Goal: Ask a question

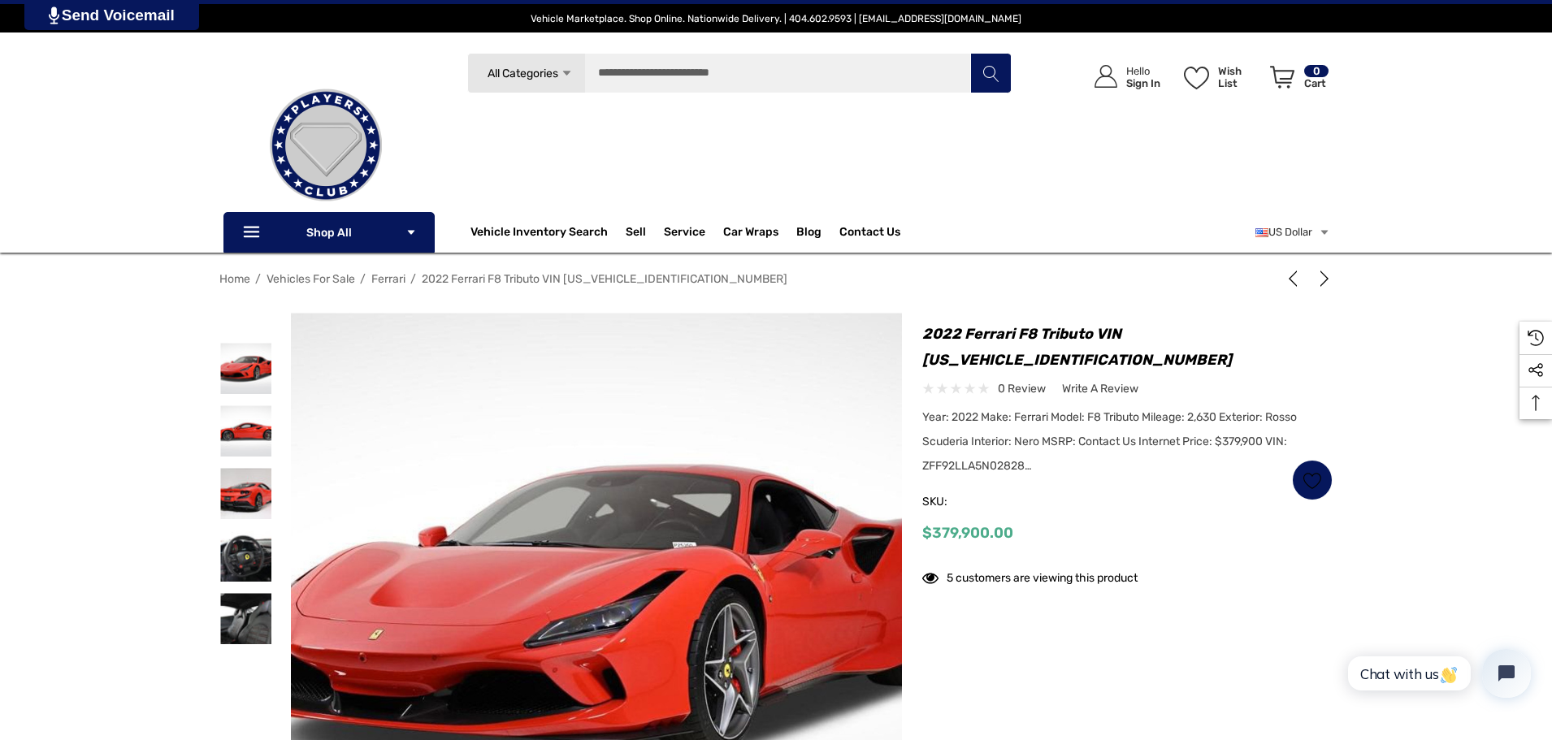
scroll to position [81, 0]
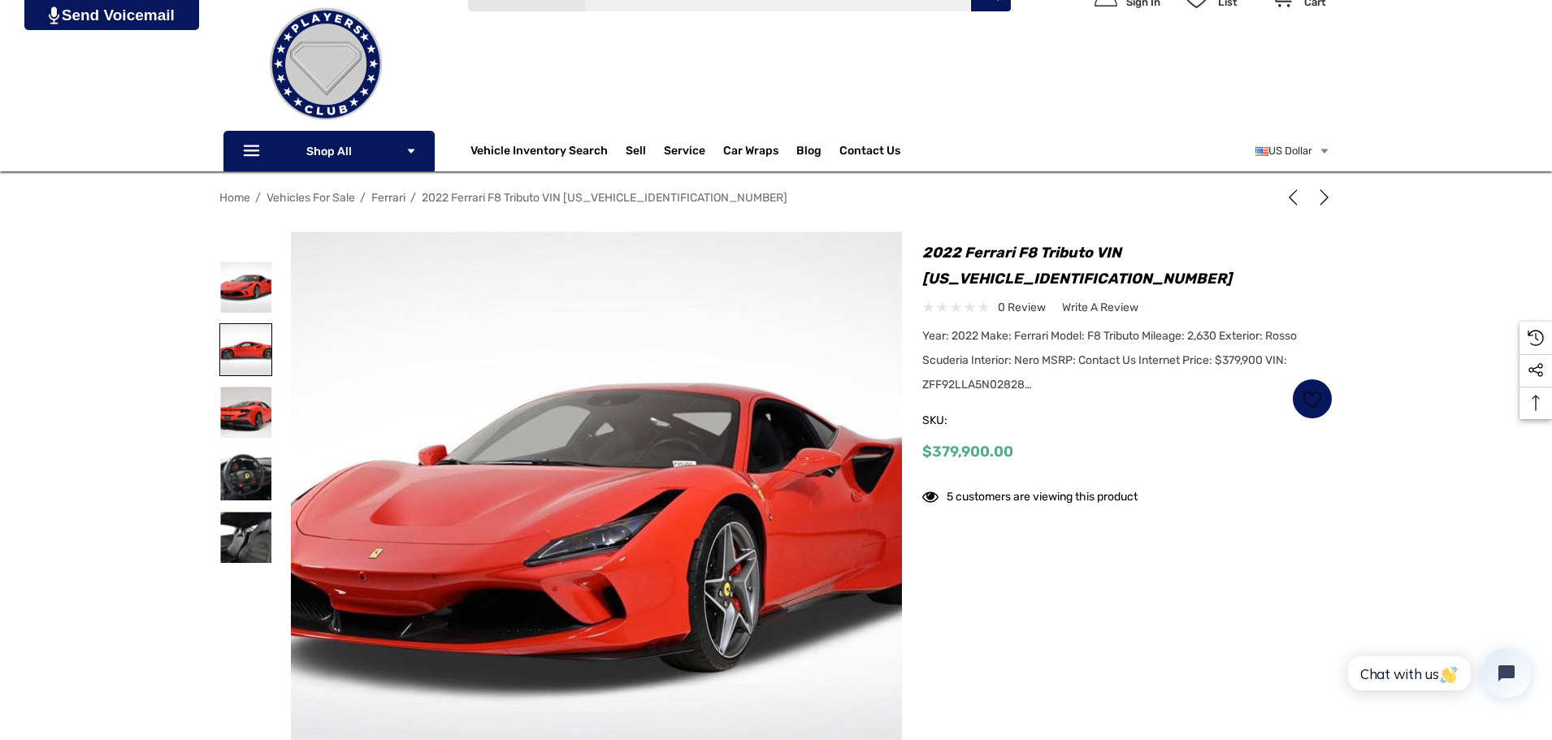
click at [237, 336] on img at bounding box center [245, 349] width 51 height 51
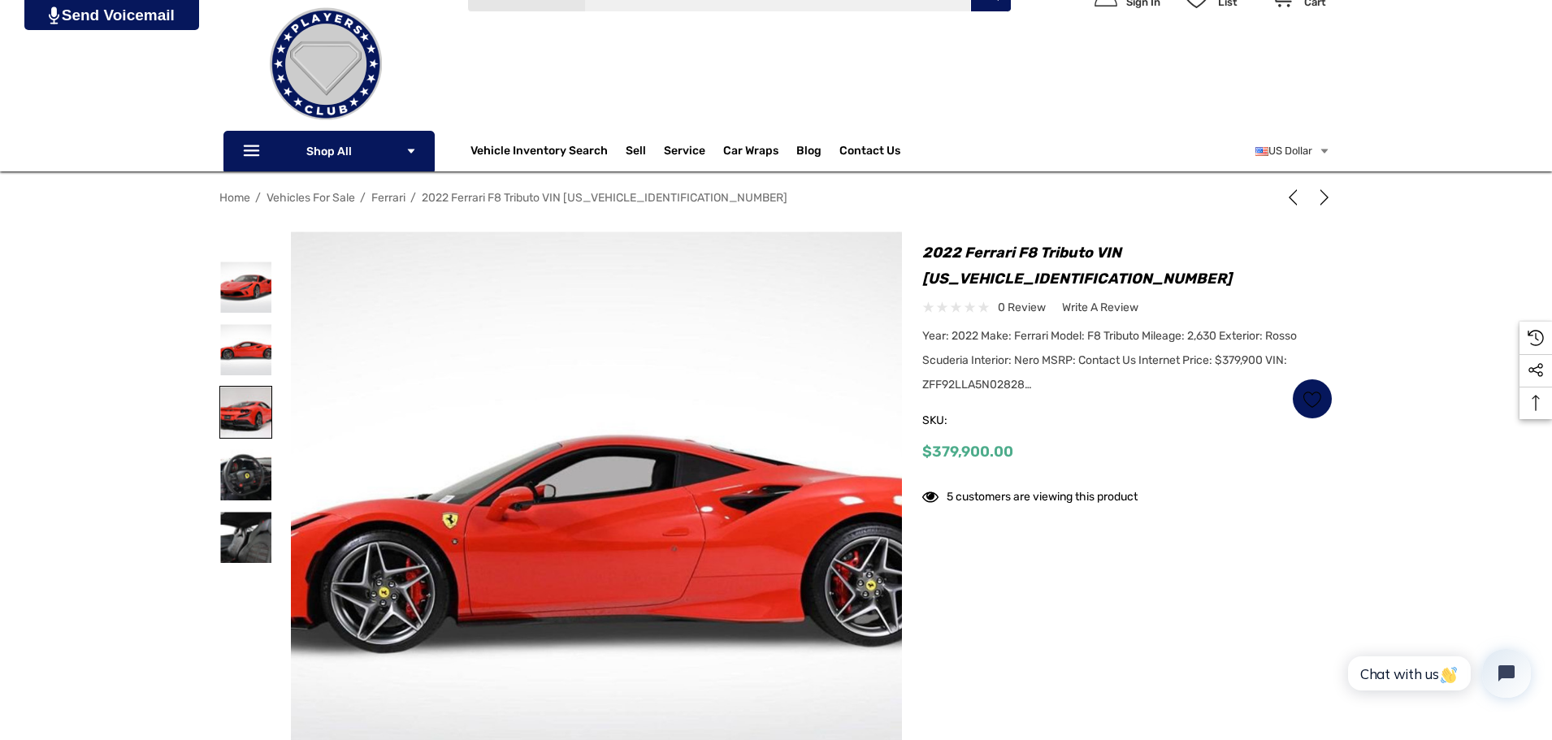
click at [242, 424] on img at bounding box center [245, 412] width 51 height 51
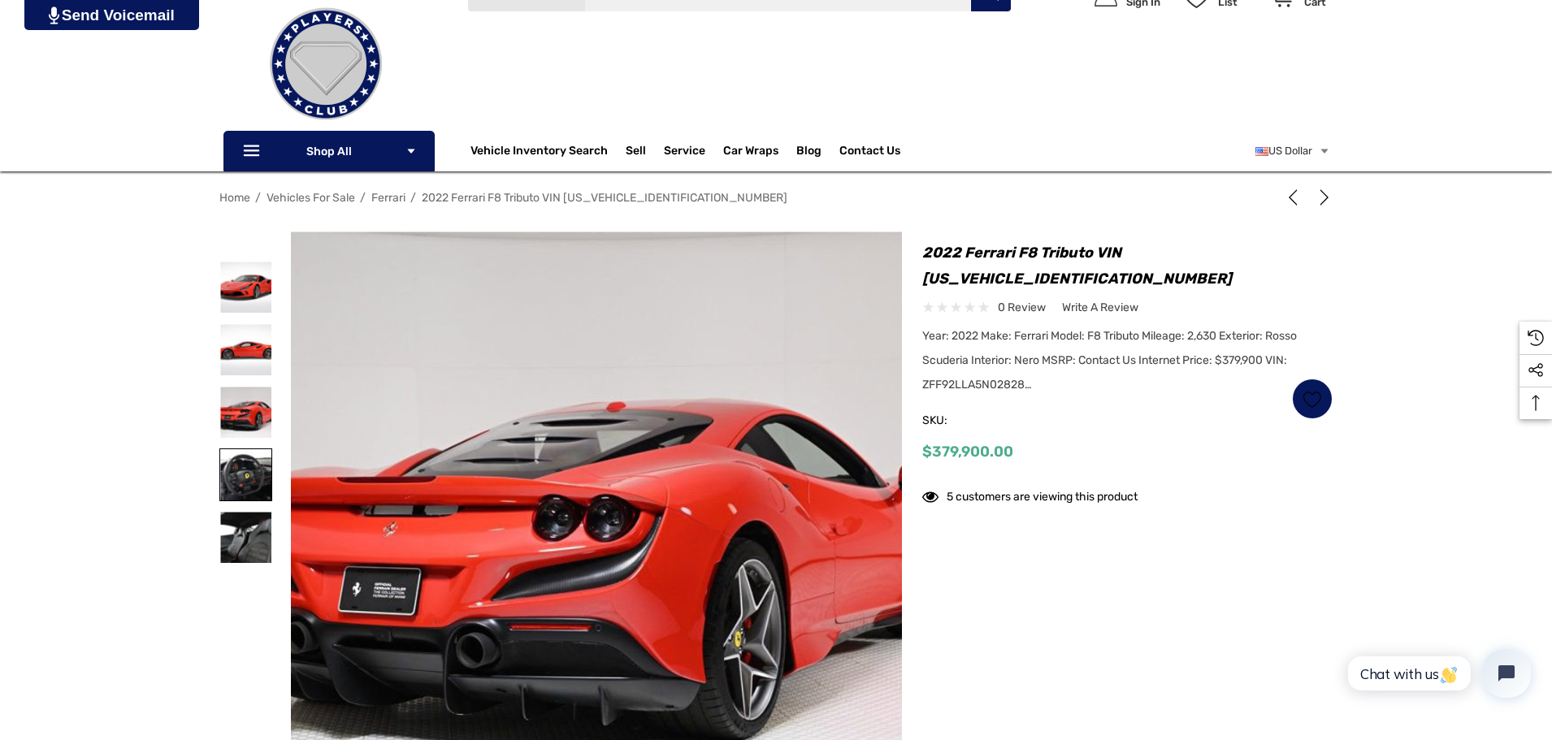
click at [249, 465] on img at bounding box center [245, 474] width 51 height 51
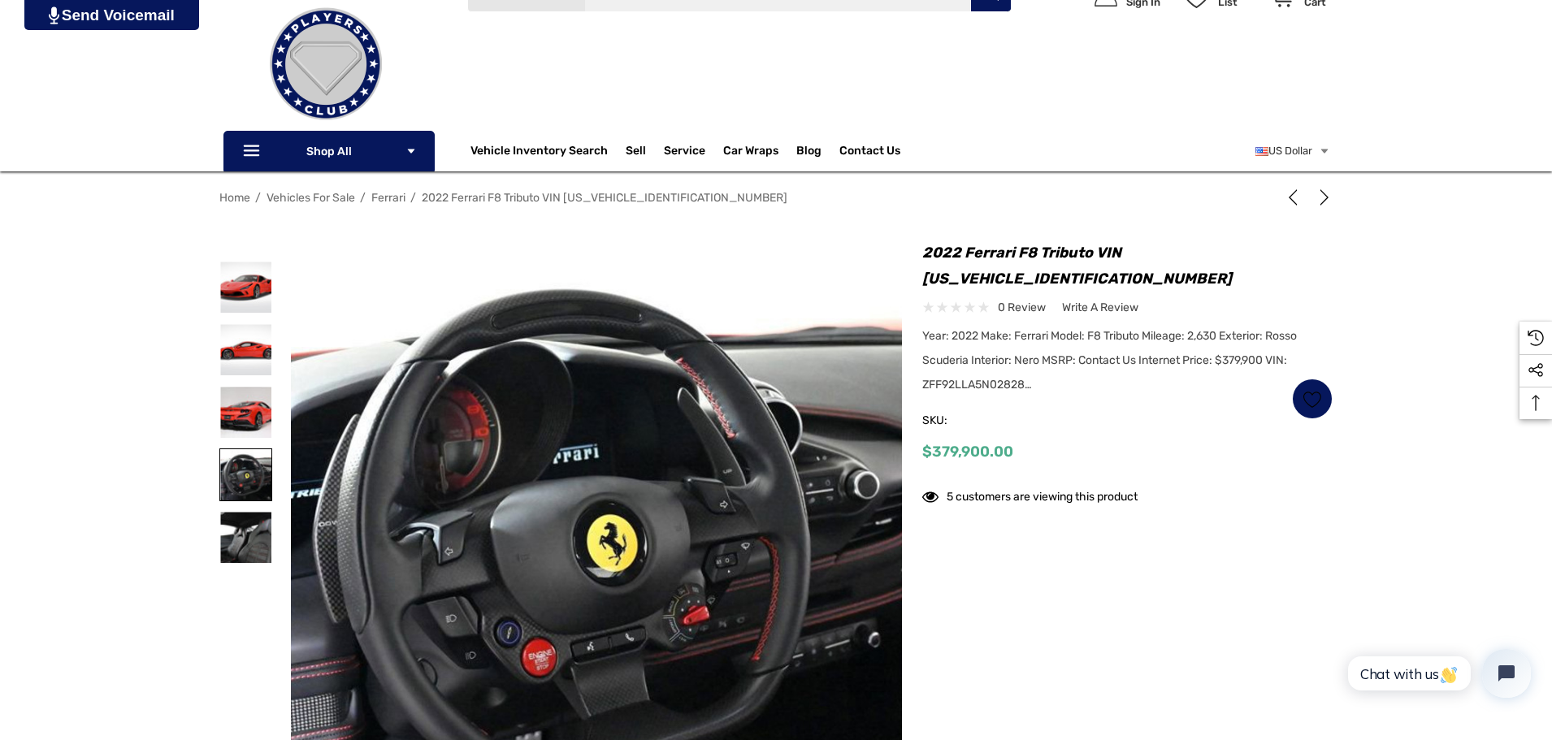
click at [252, 477] on img at bounding box center [245, 474] width 51 height 51
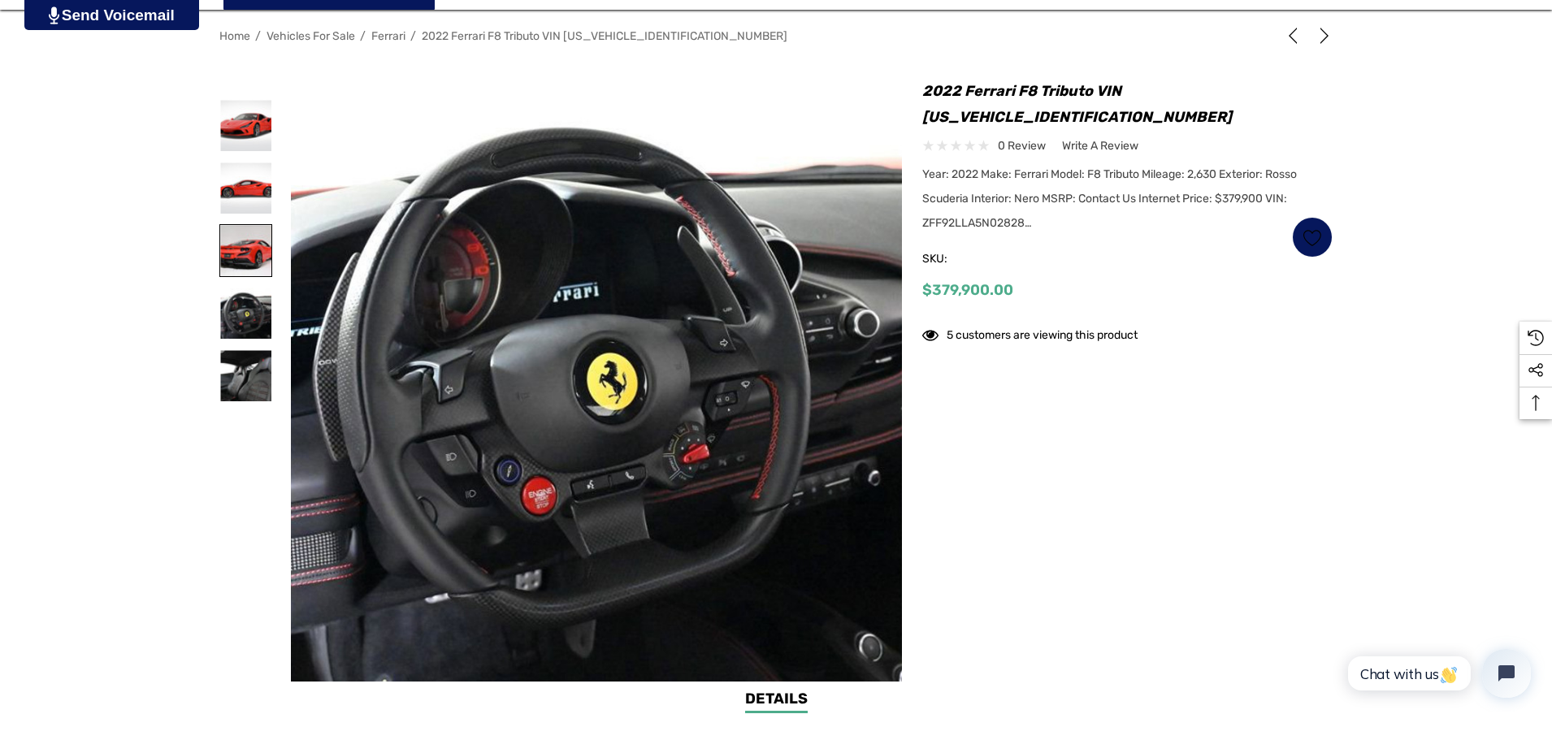
scroll to position [244, 0]
click at [250, 368] on img at bounding box center [245, 374] width 51 height 51
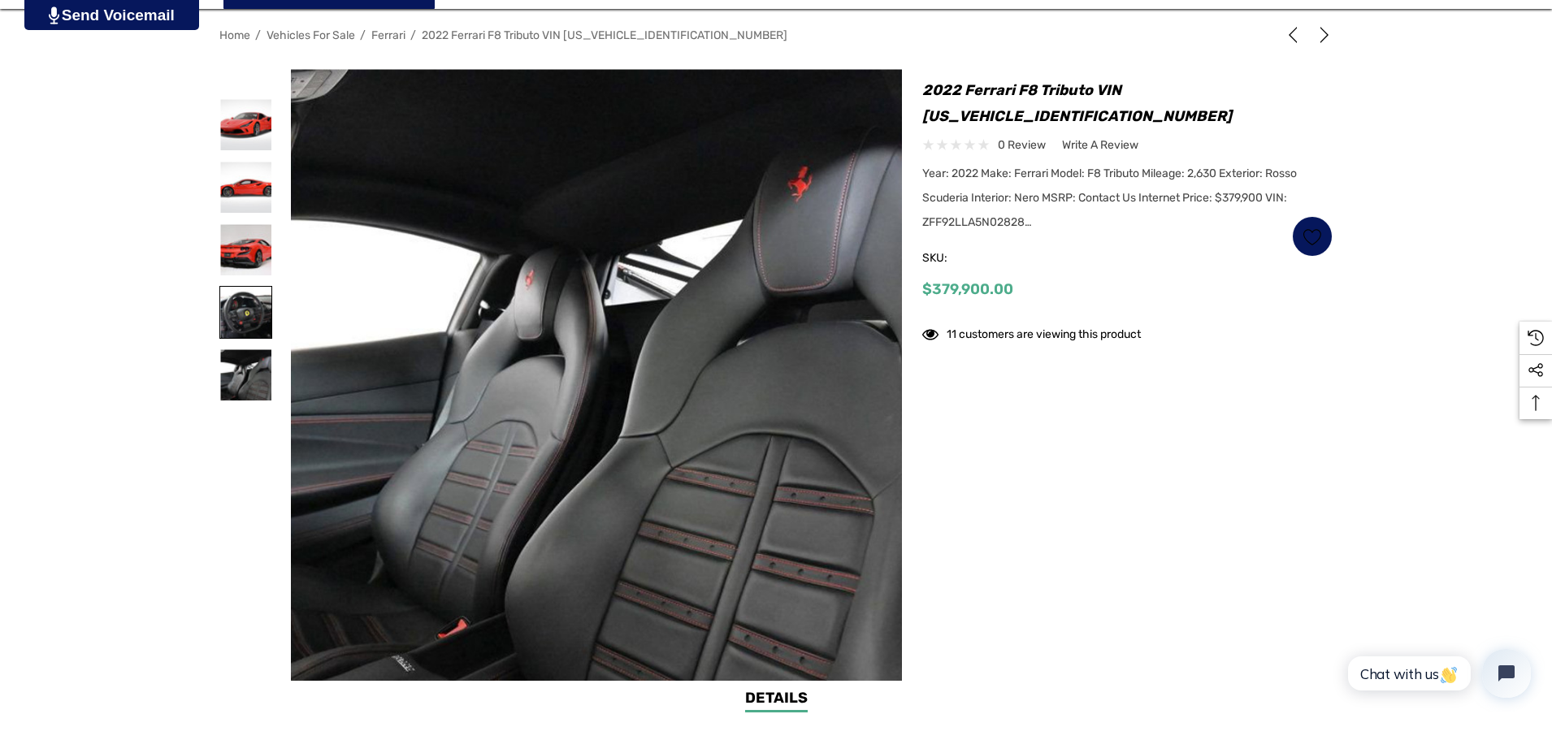
click at [245, 321] on img at bounding box center [245, 312] width 51 height 51
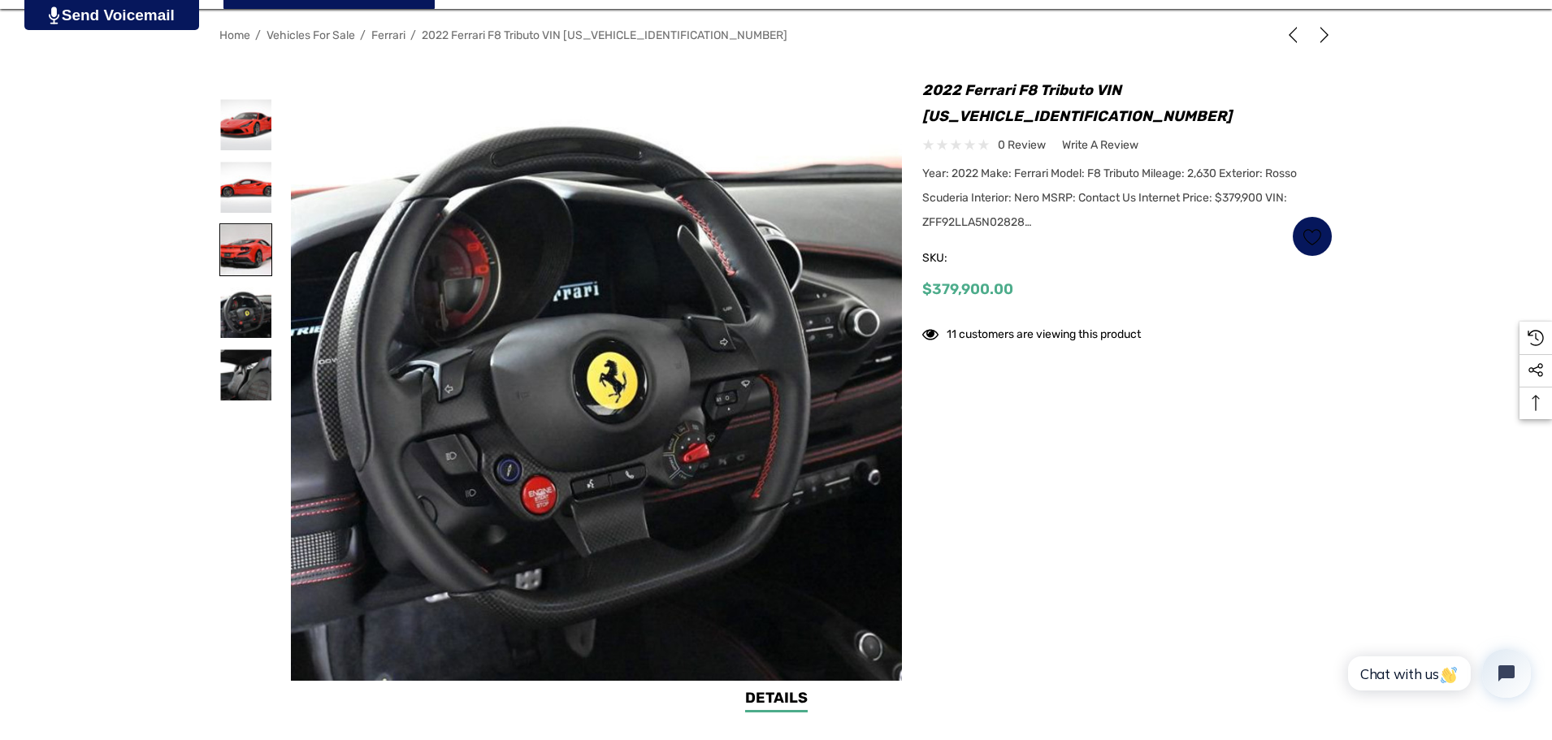
drag, startPoint x: 244, startPoint y: 284, endPoint x: 244, endPoint y: 272, distance: 12.2
click at [244, 279] on div at bounding box center [245, 249] width 53 height 313
click at [242, 264] on img at bounding box center [245, 249] width 51 height 51
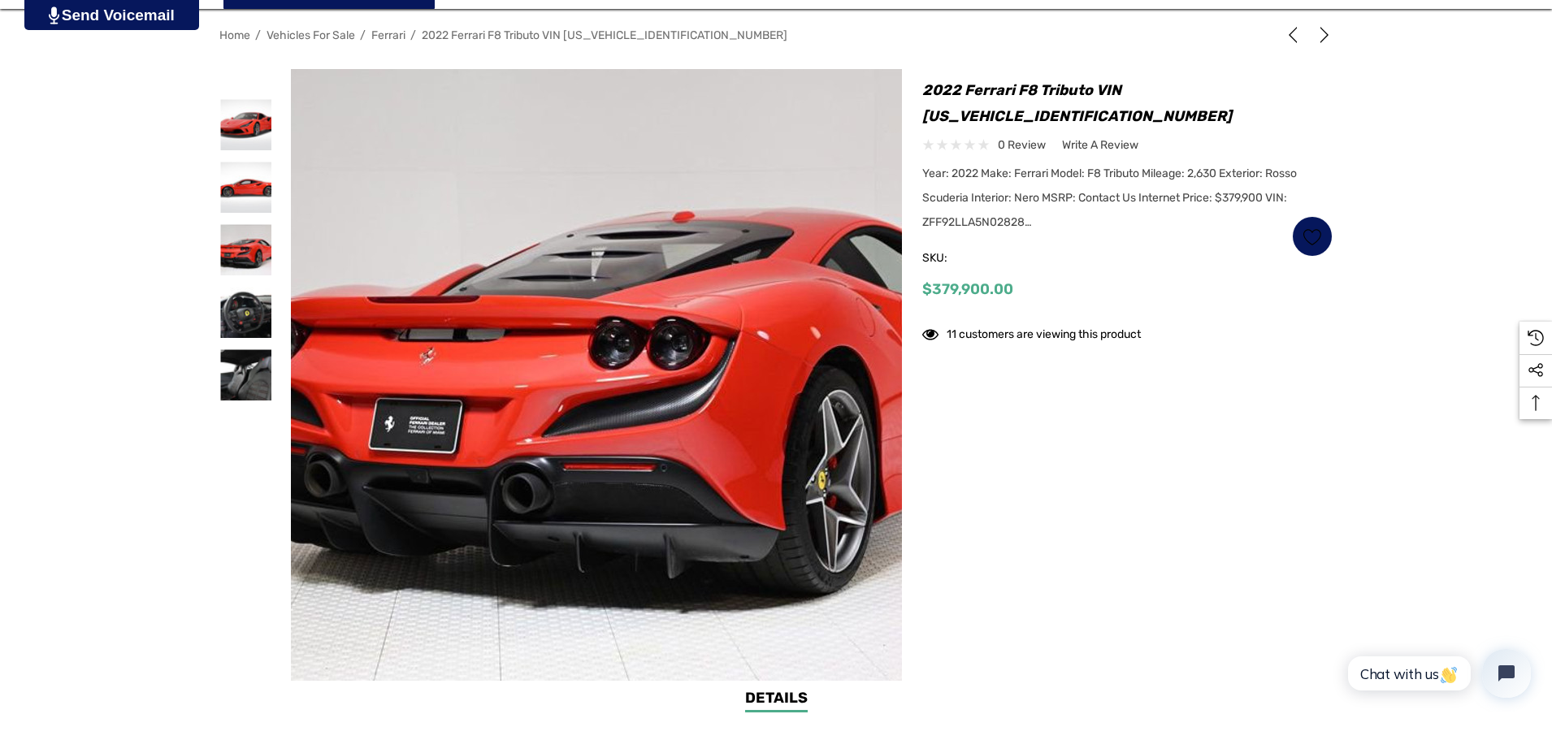
click at [419, 443] on img at bounding box center [721, 366] width 1040 height 694
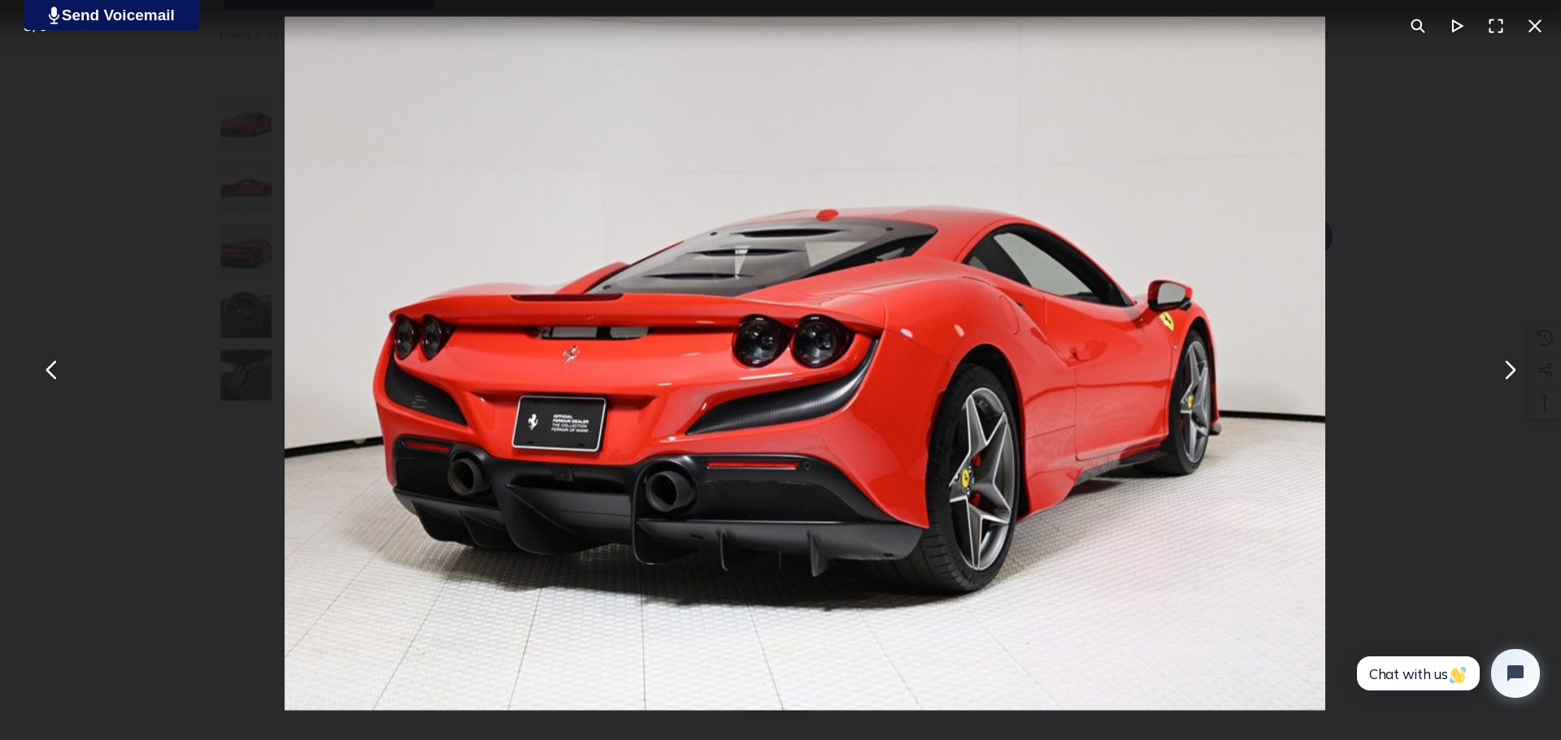
click at [215, 479] on div "You can close this modal content with the ESC key" at bounding box center [780, 370] width 1561 height 740
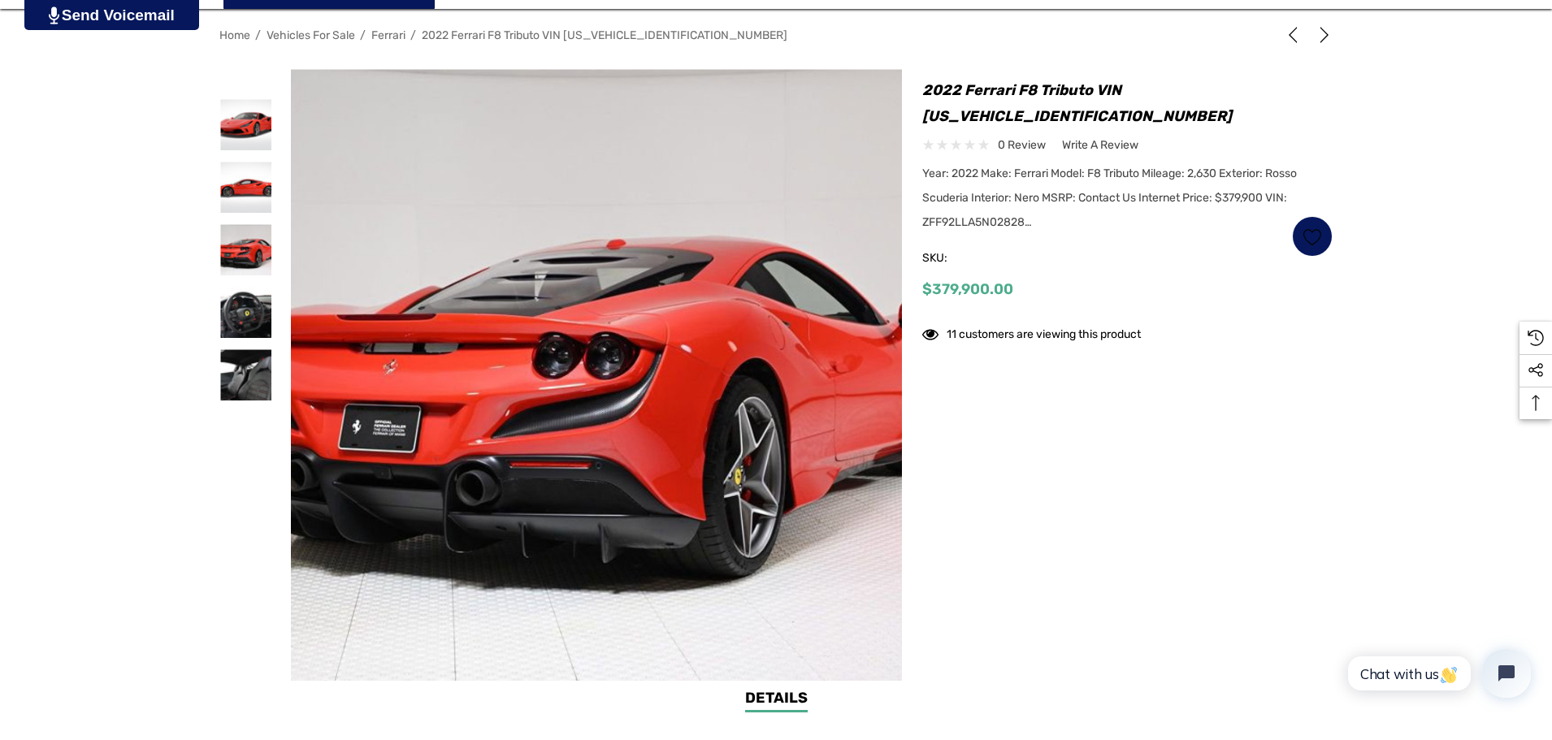
click at [237, 151] on div at bounding box center [245, 124] width 53 height 63
click at [241, 125] on img at bounding box center [245, 124] width 51 height 51
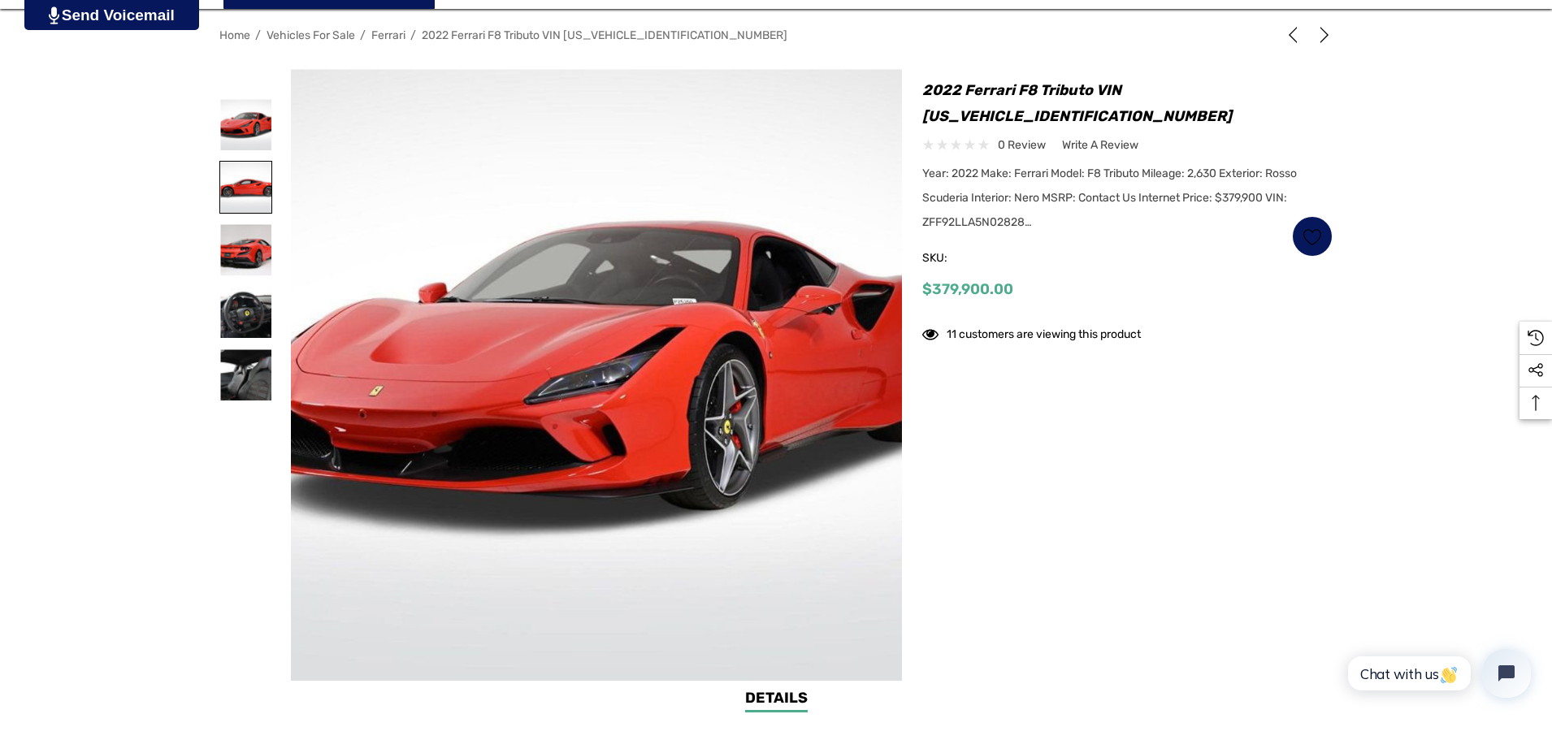
click at [241, 182] on img at bounding box center [245, 187] width 51 height 51
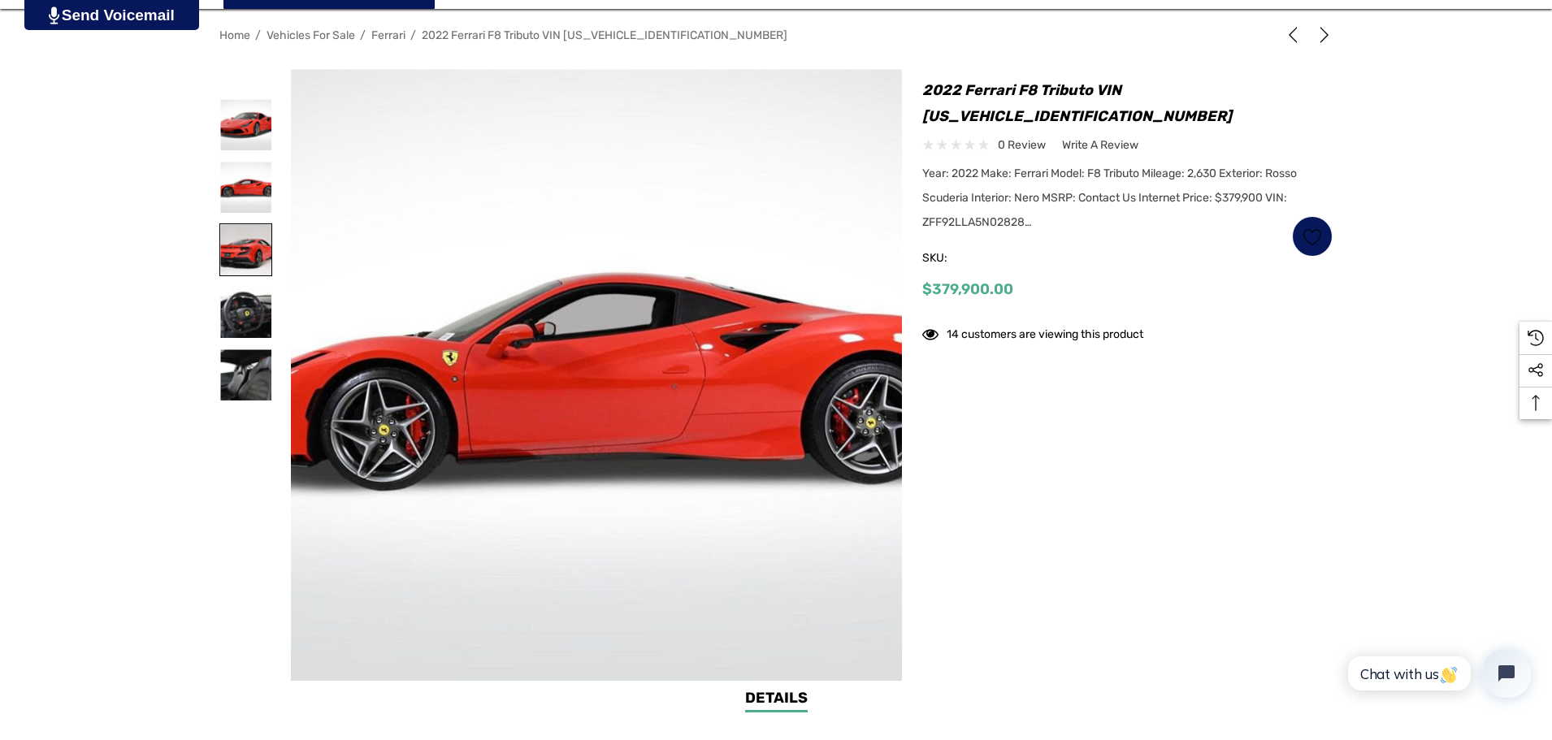
click at [257, 264] on img at bounding box center [245, 249] width 51 height 51
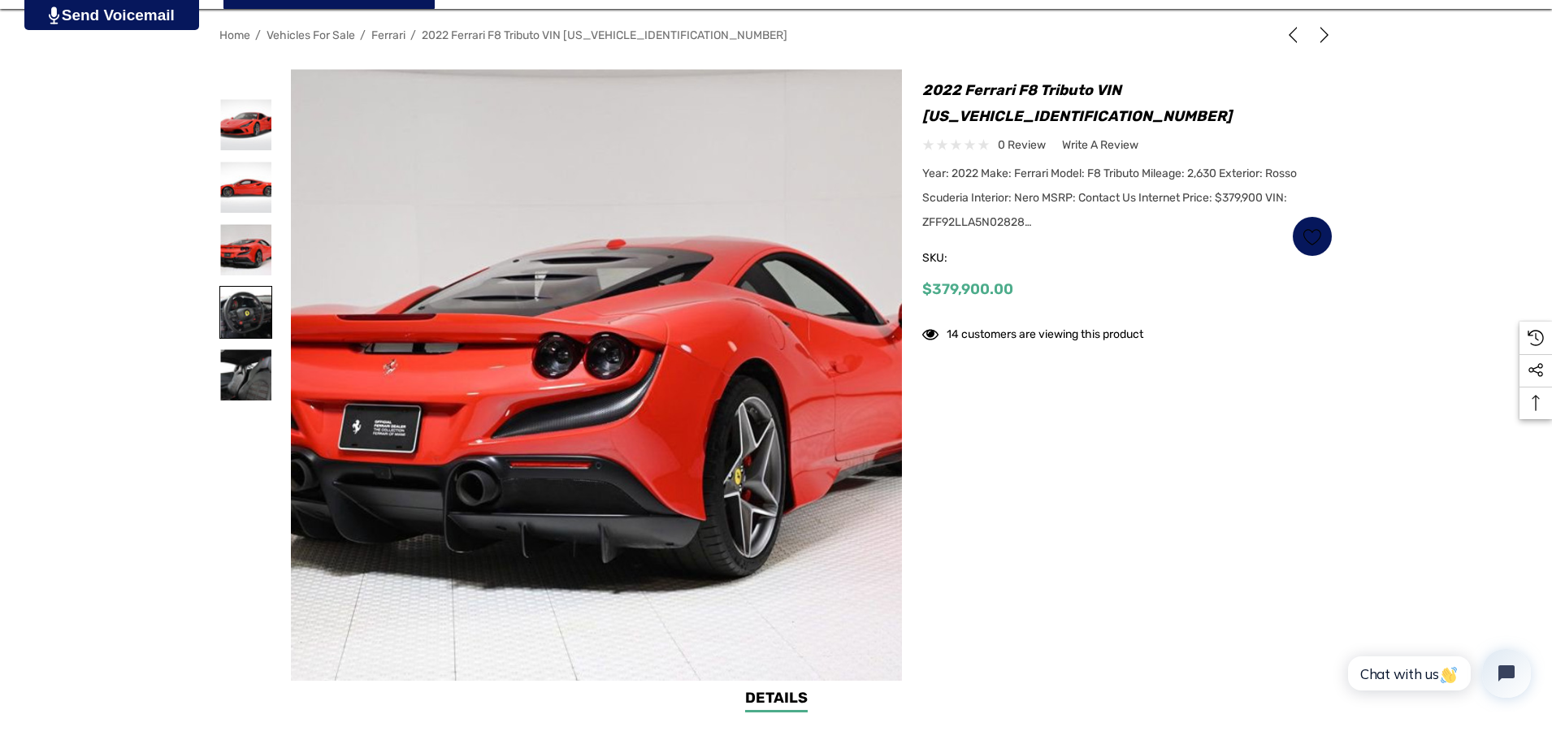
click at [245, 302] on img at bounding box center [245, 312] width 51 height 51
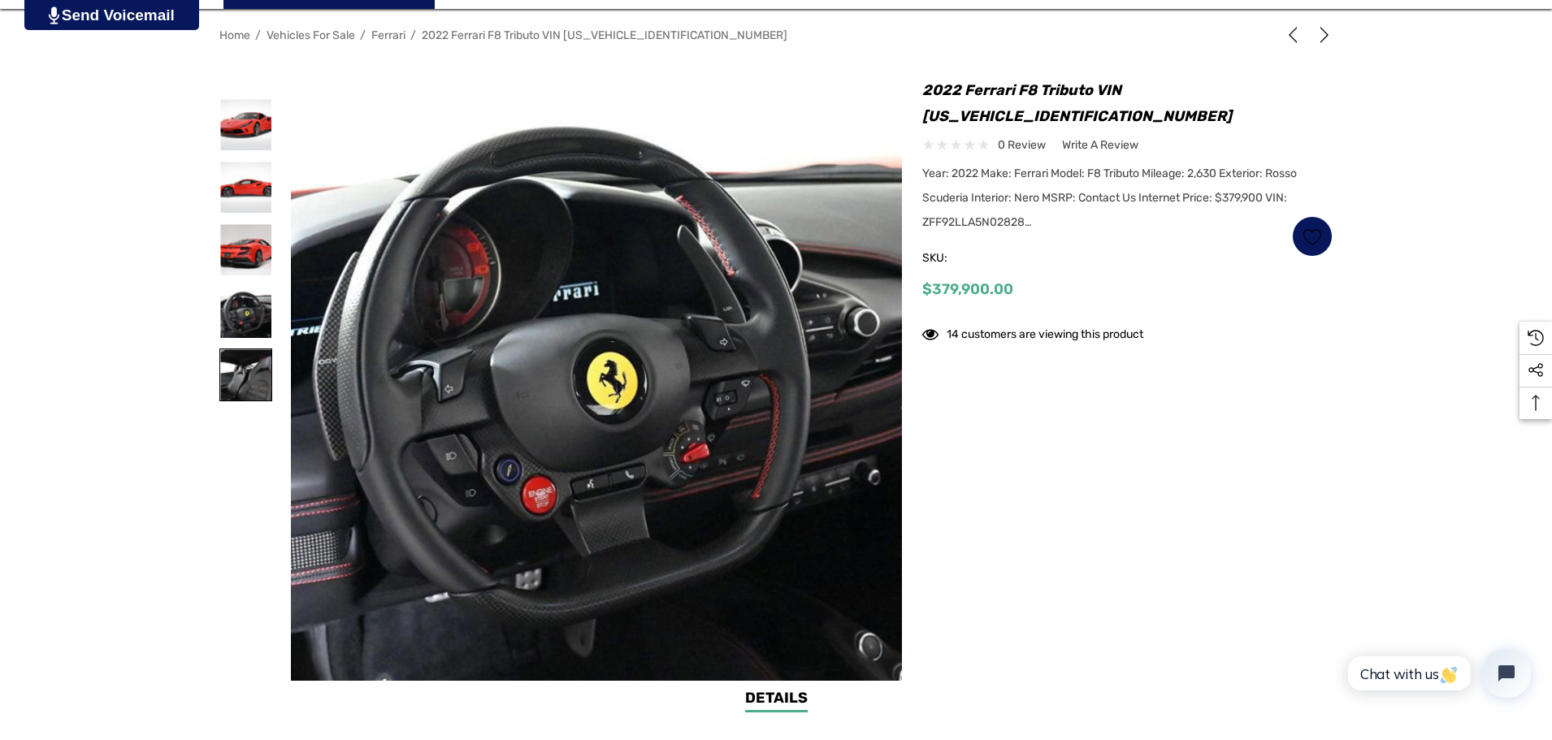
click at [240, 360] on img at bounding box center [245, 374] width 51 height 51
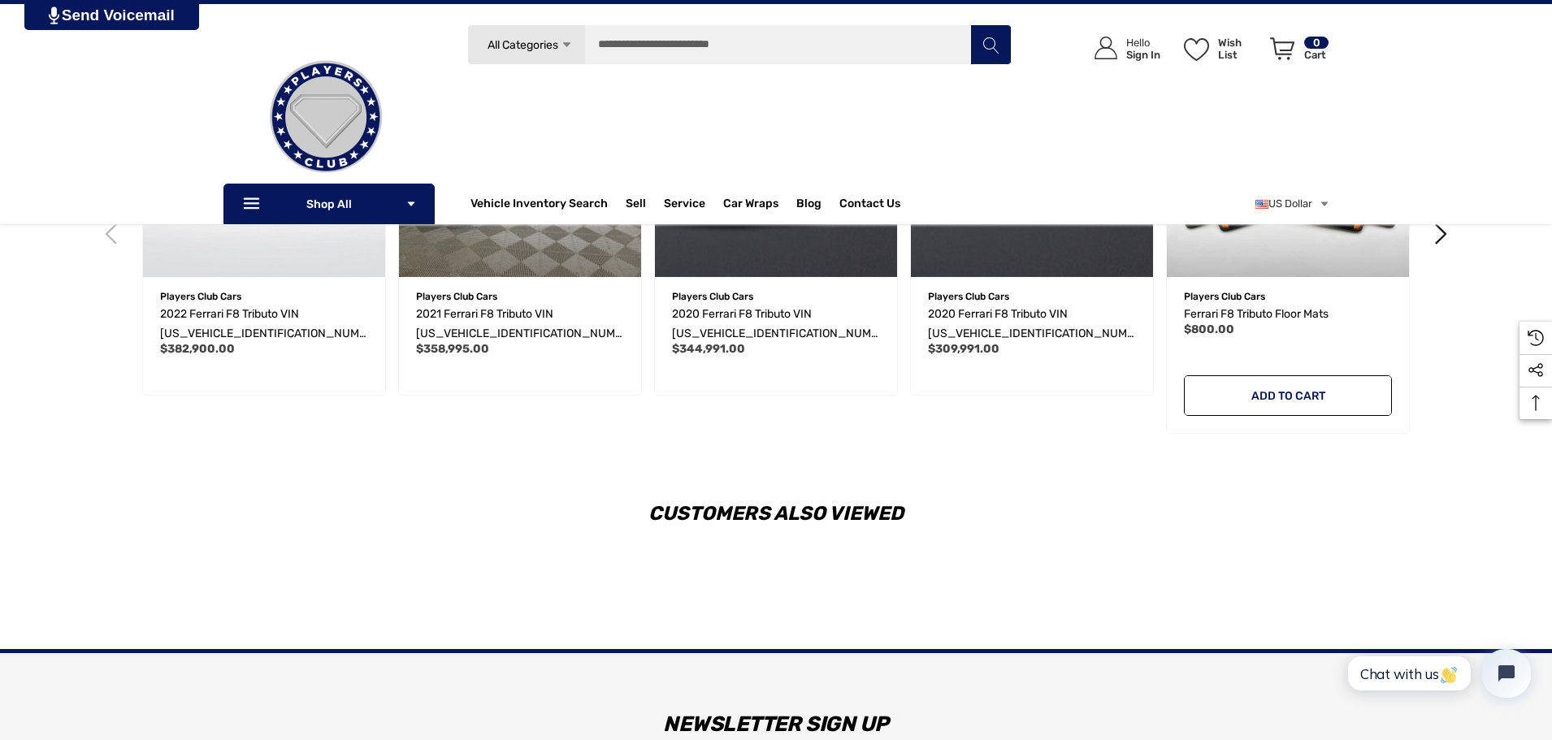
scroll to position [244, 0]
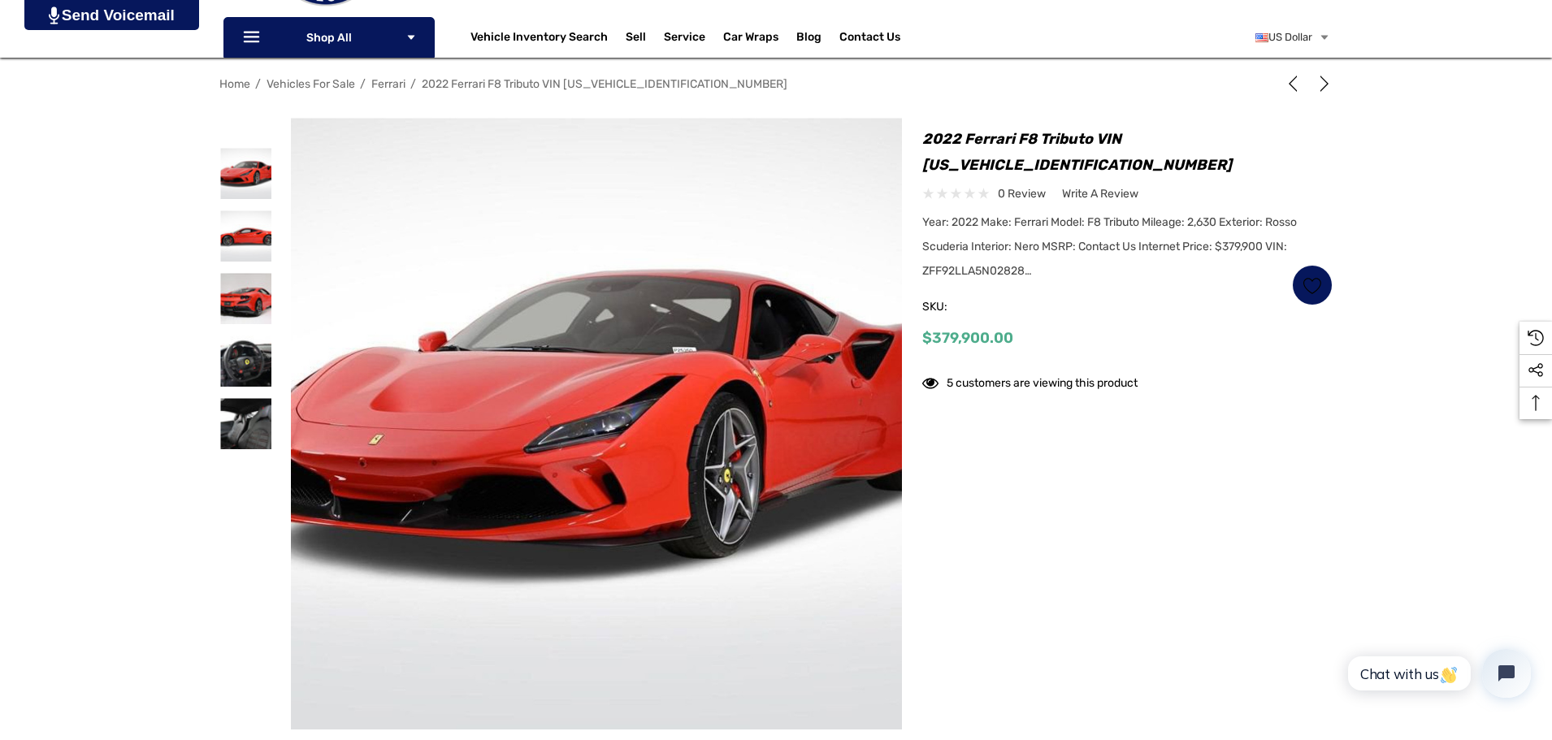
scroll to position [244, 0]
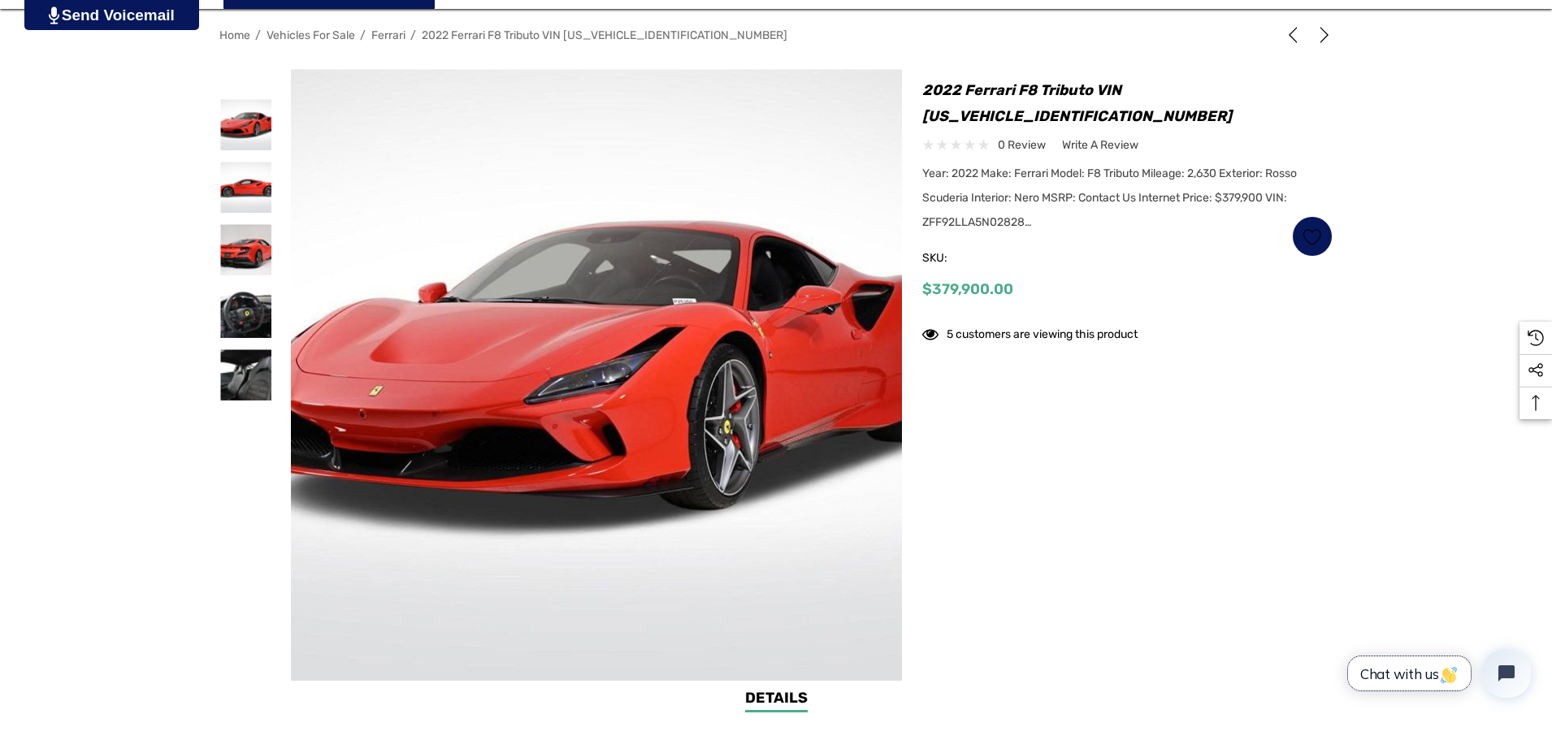
click at [1383, 673] on span "Chat with us" at bounding box center [1410, 674] width 98 height 17
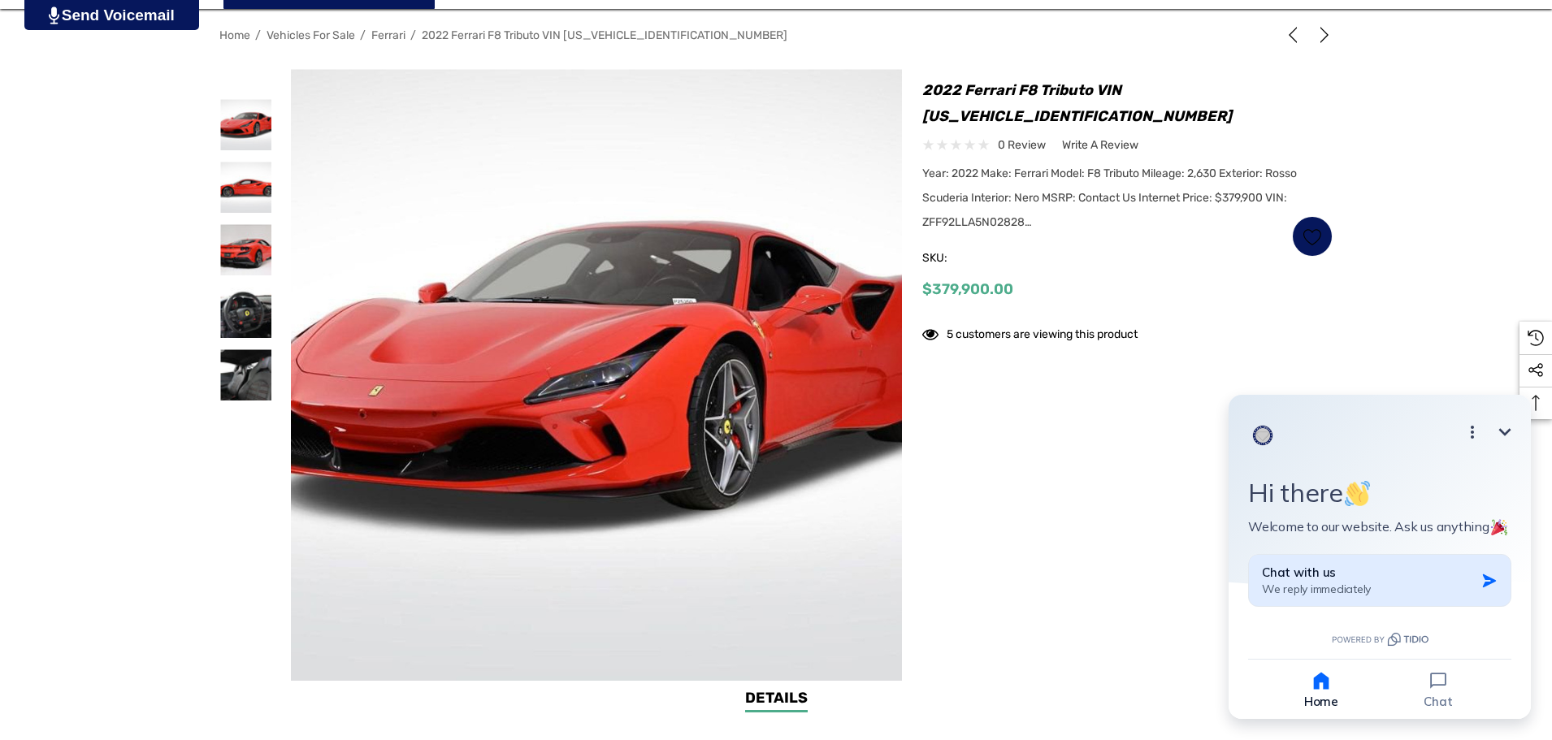
click at [1316, 597] on button "Chat with us We reply immediately" at bounding box center [1379, 580] width 263 height 53
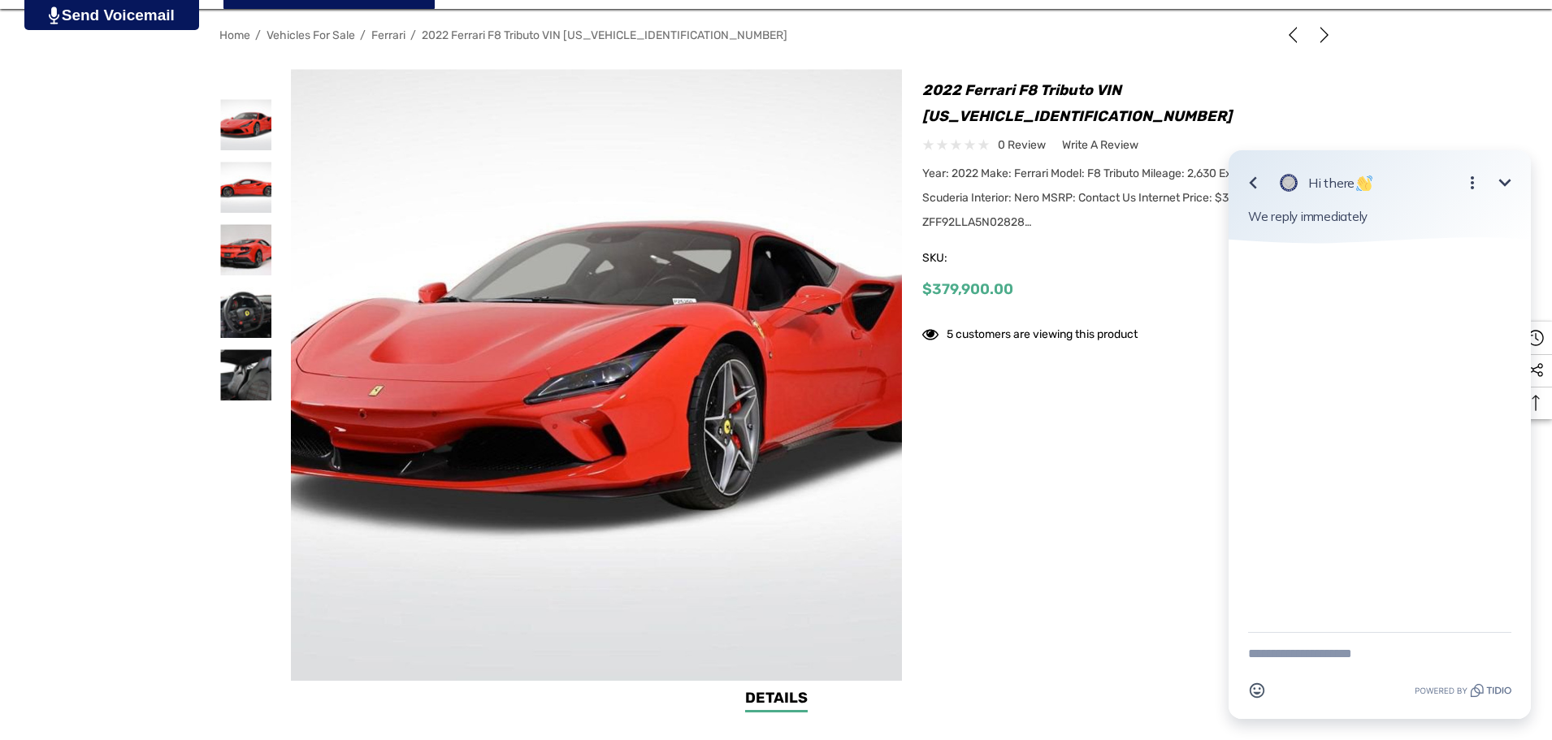
click at [1295, 649] on textarea "New message" at bounding box center [1379, 654] width 263 height 42
click at [1000, 197] on span "Year: 2022 Make: Ferrari Model: F8 Tributo Mileage: 2,630 Exterior: Rosso Scude…" at bounding box center [1109, 198] width 375 height 63
copy span "ZFF92LLA5N02828"
click at [1275, 650] on textarea "New message" at bounding box center [1379, 654] width 263 height 42
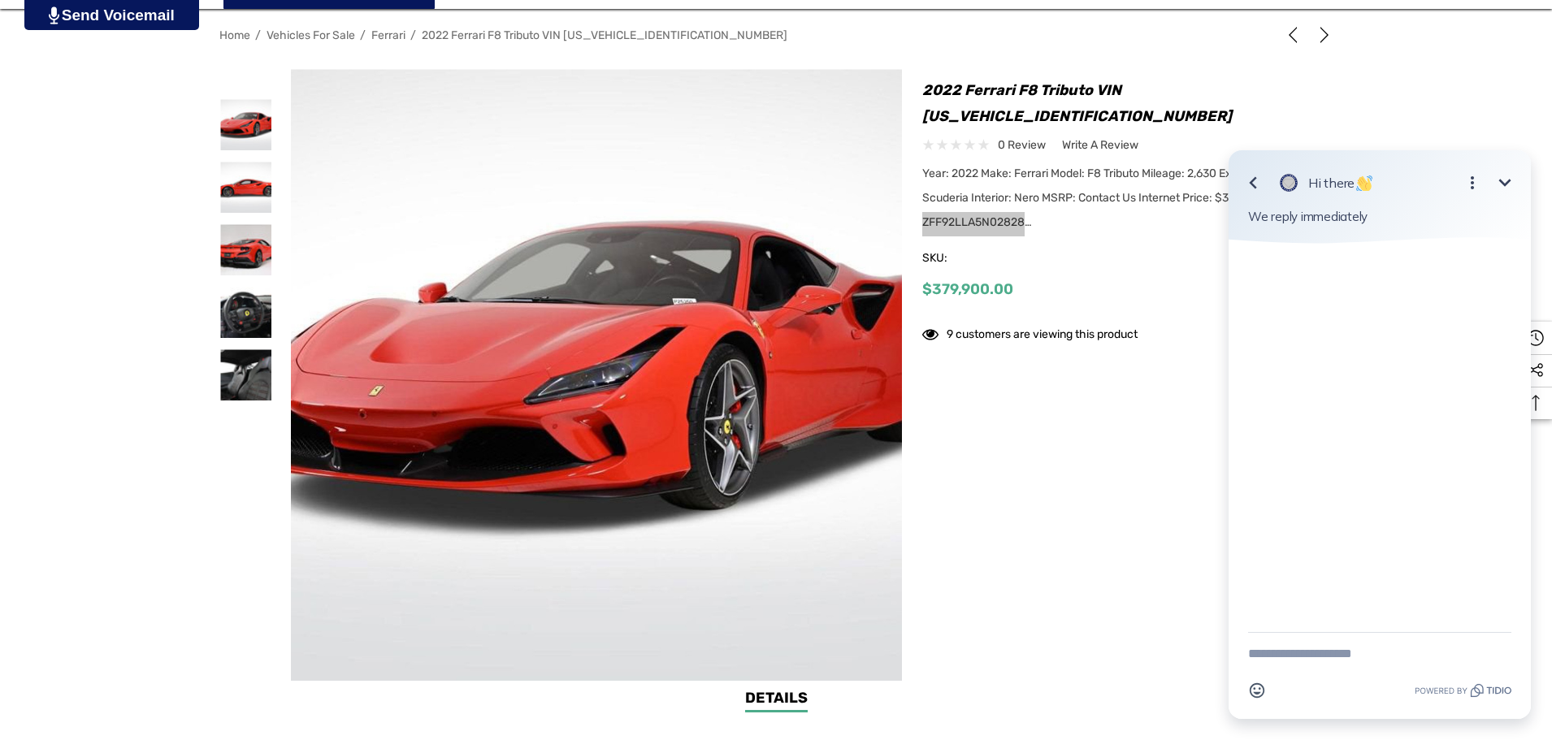
paste textarea "**********"
type textarea "**********"
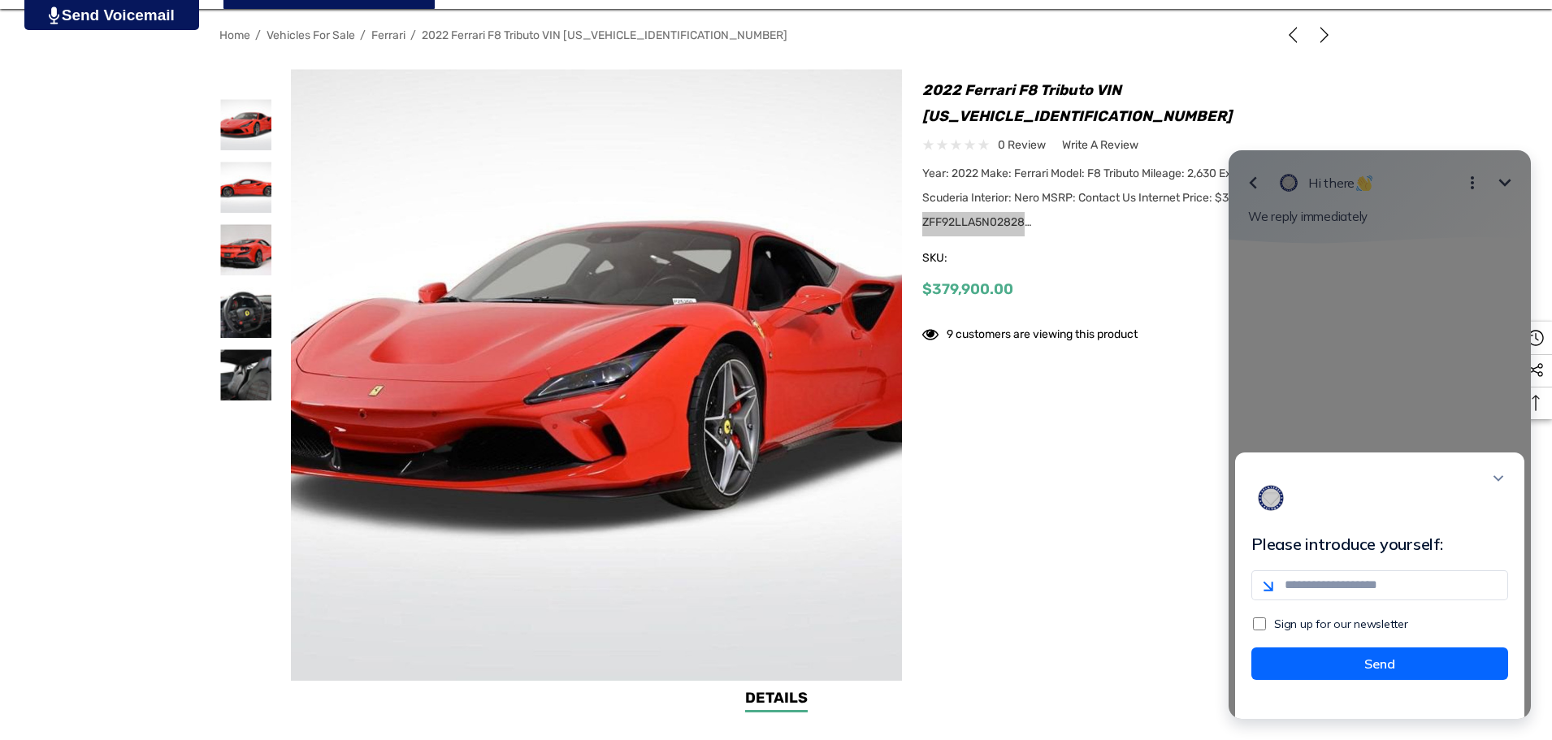
click at [1306, 601] on input "email" at bounding box center [1380, 586] width 257 height 30
click at [1303, 601] on input "email" at bounding box center [1380, 586] width 257 height 30
type input "**********"
click at [1317, 671] on button "Send" at bounding box center [1380, 664] width 257 height 33
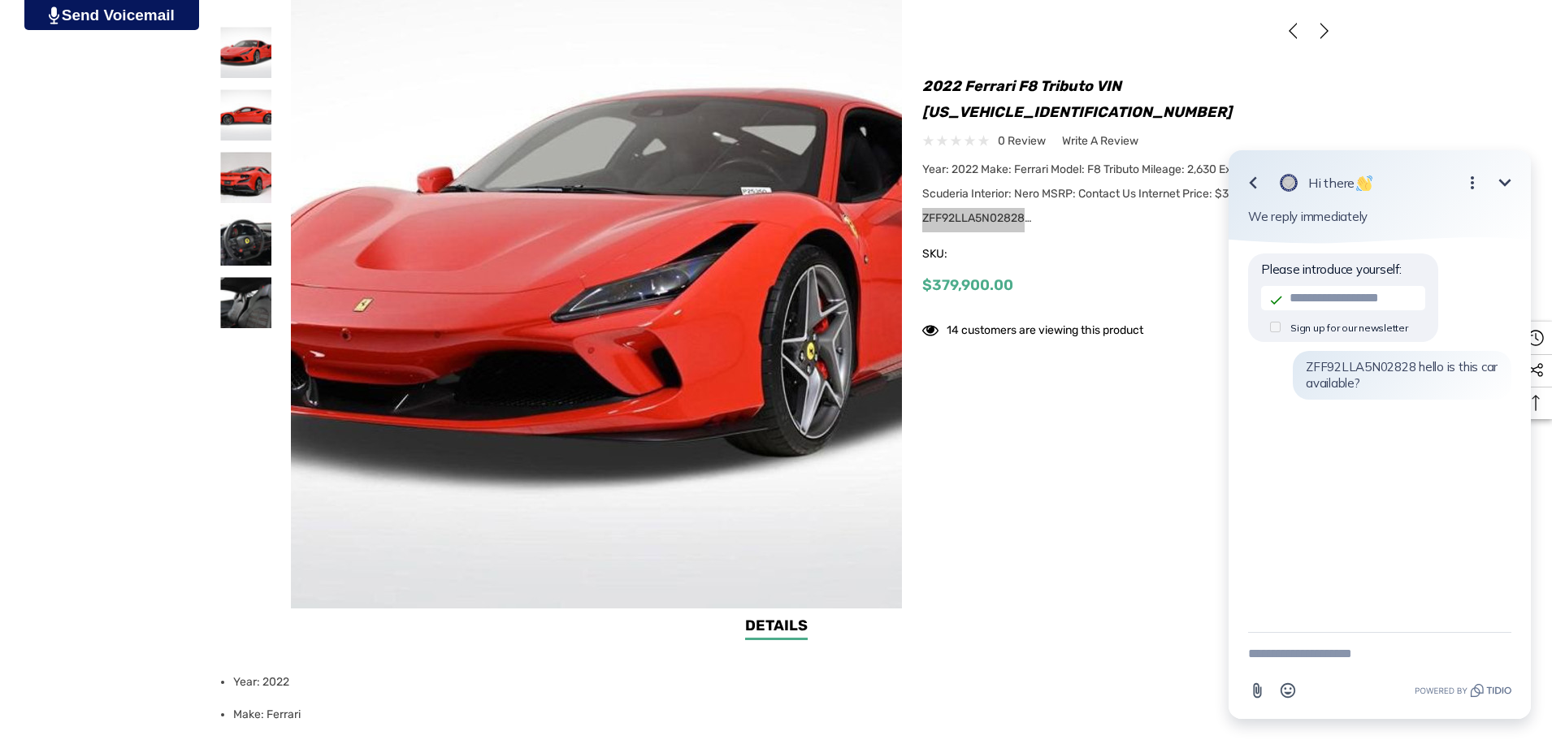
scroll to position [325, 0]
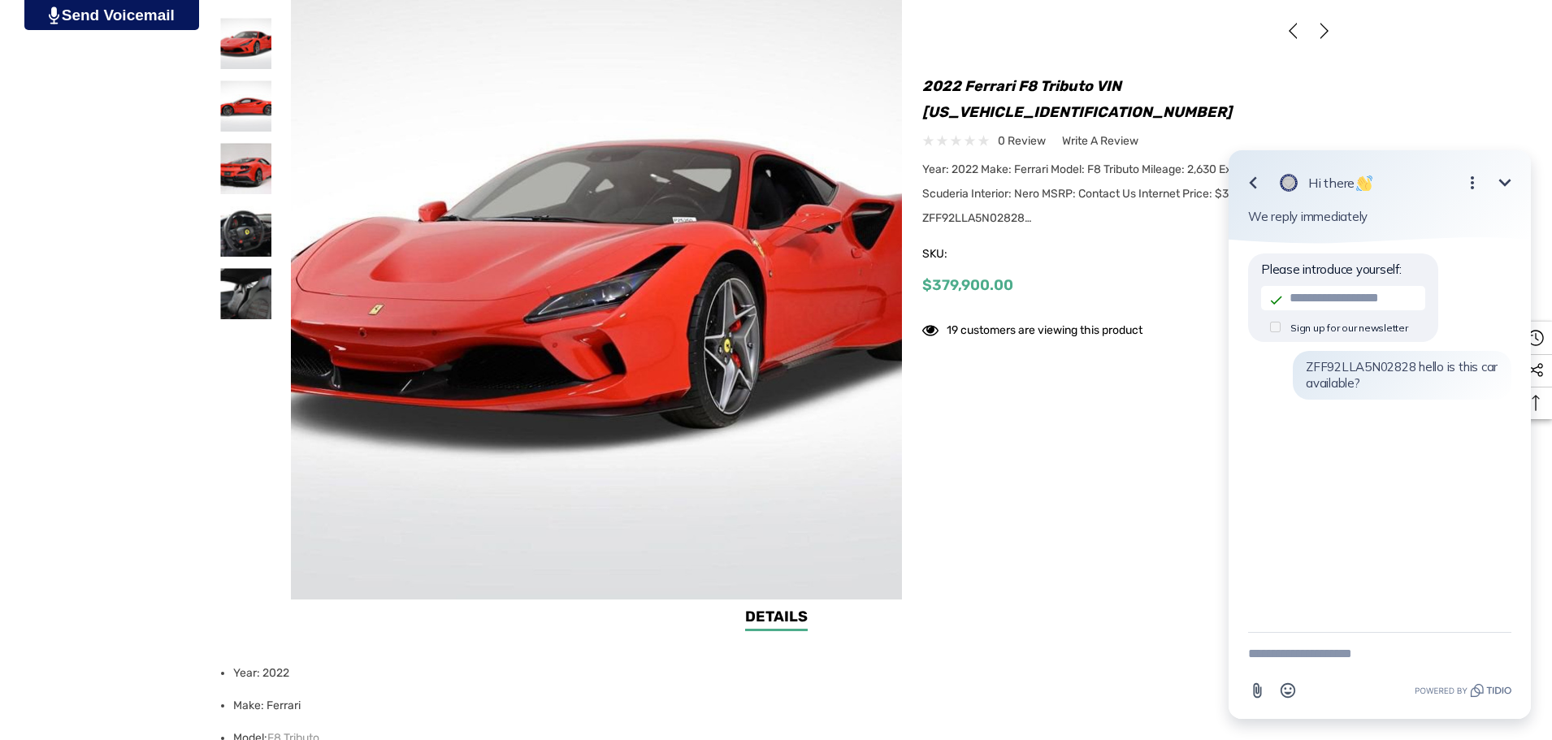
click at [1066, 445] on div at bounding box center [775, 294] width 1113 height 612
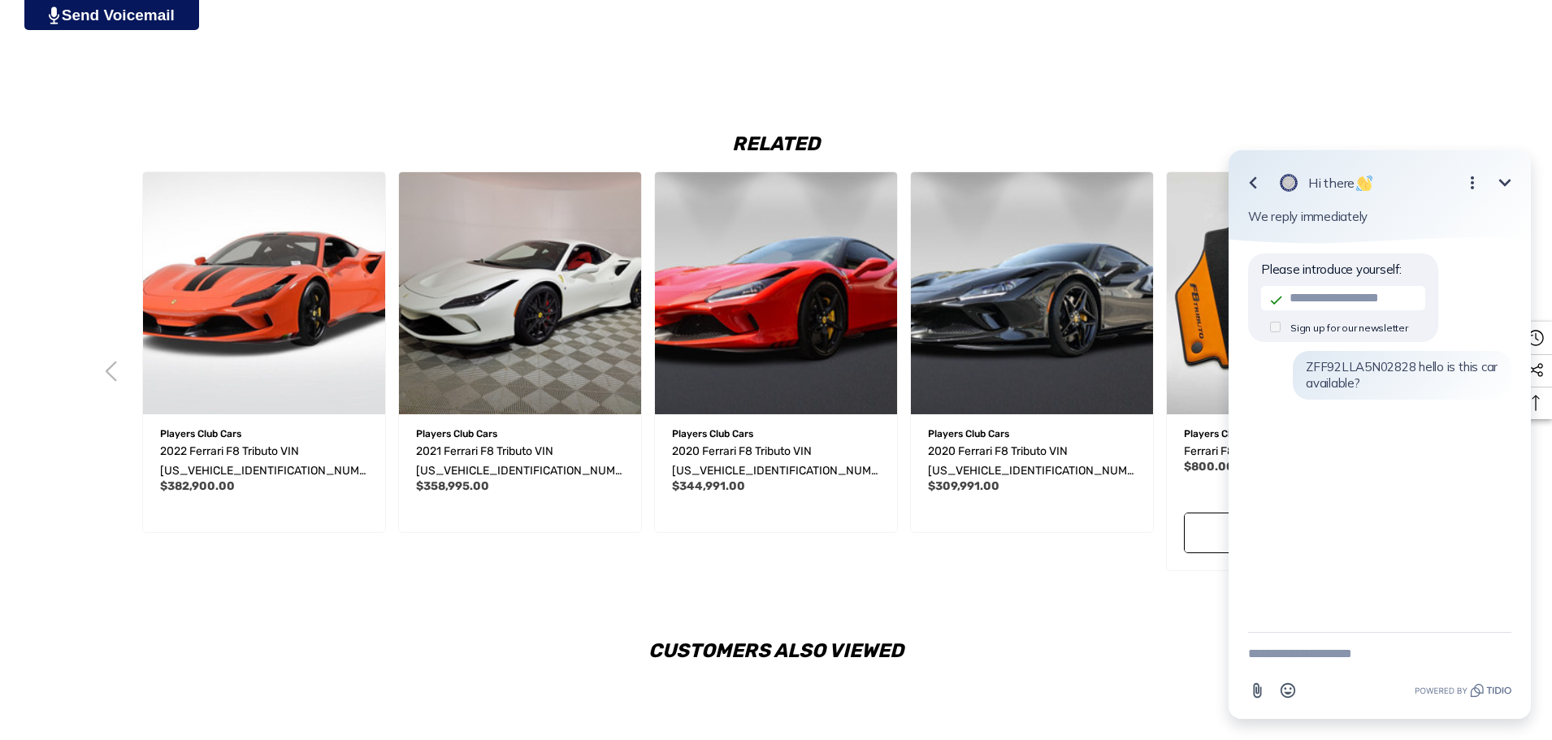
scroll to position [2357, 0]
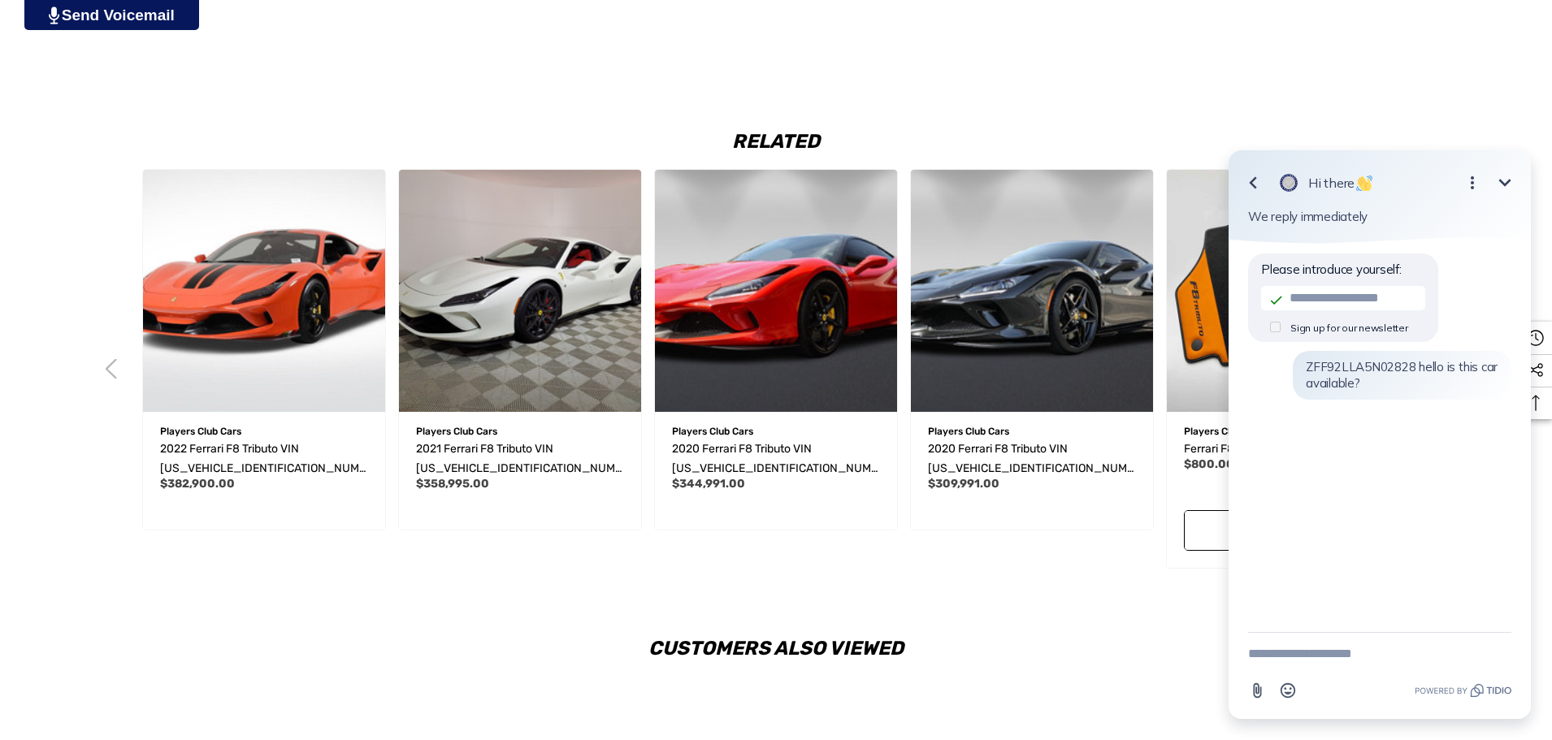
click at [1515, 191] on button "Minimize" at bounding box center [1505, 183] width 33 height 33
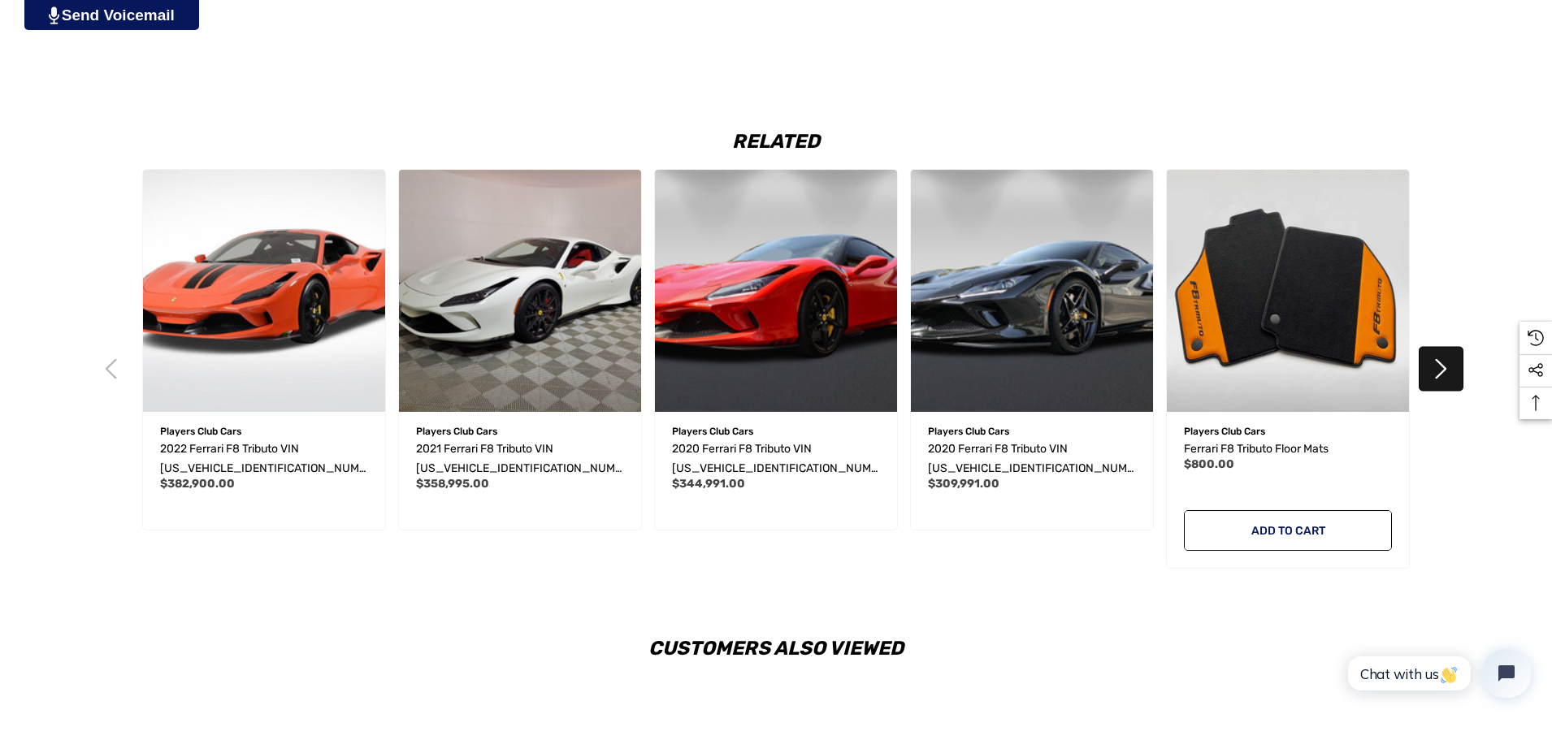
click at [1431, 375] on button "Next" at bounding box center [1441, 369] width 45 height 45
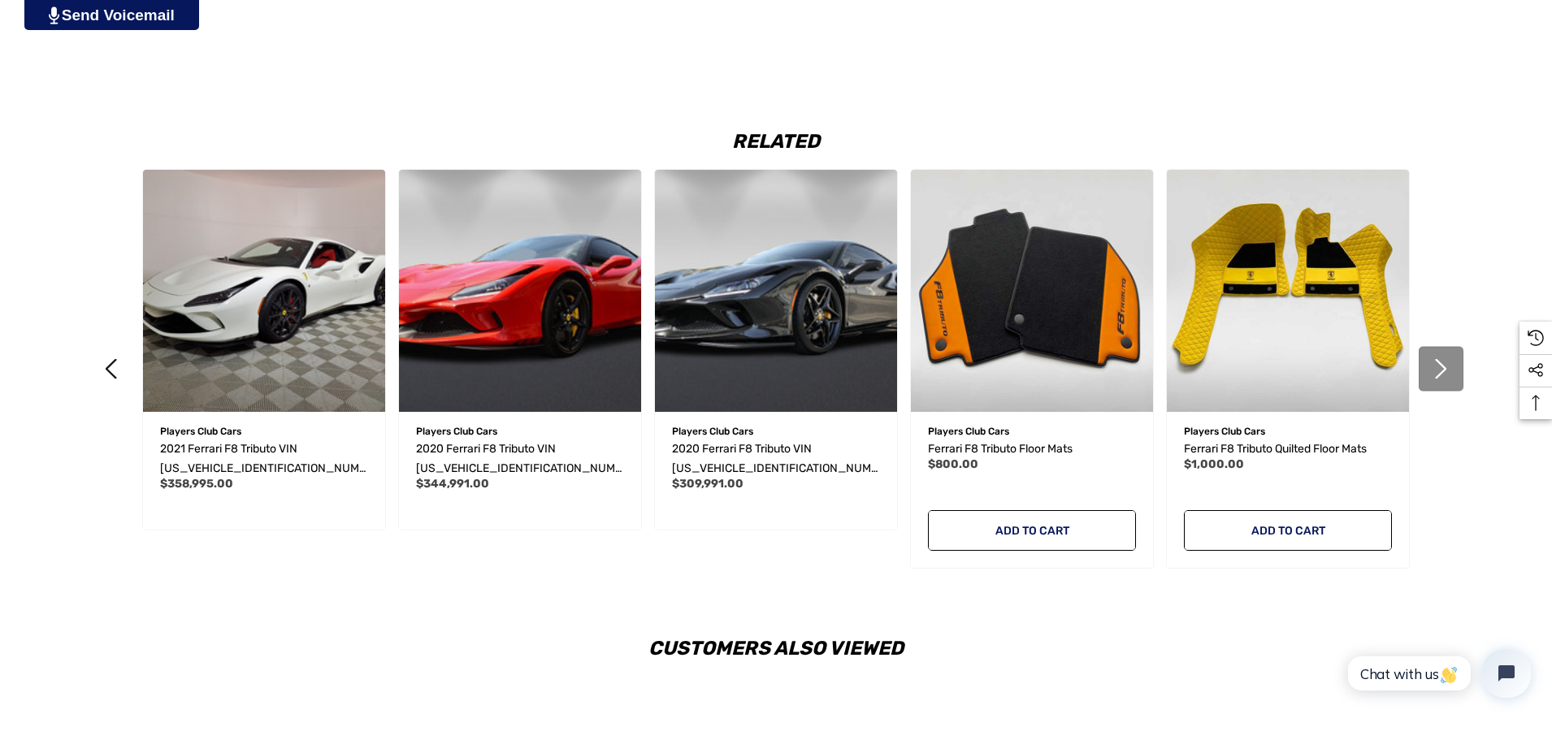
click at [1431, 375] on button "Next" at bounding box center [1441, 369] width 45 height 45
click at [1437, 376] on button "Next" at bounding box center [1441, 369] width 45 height 45
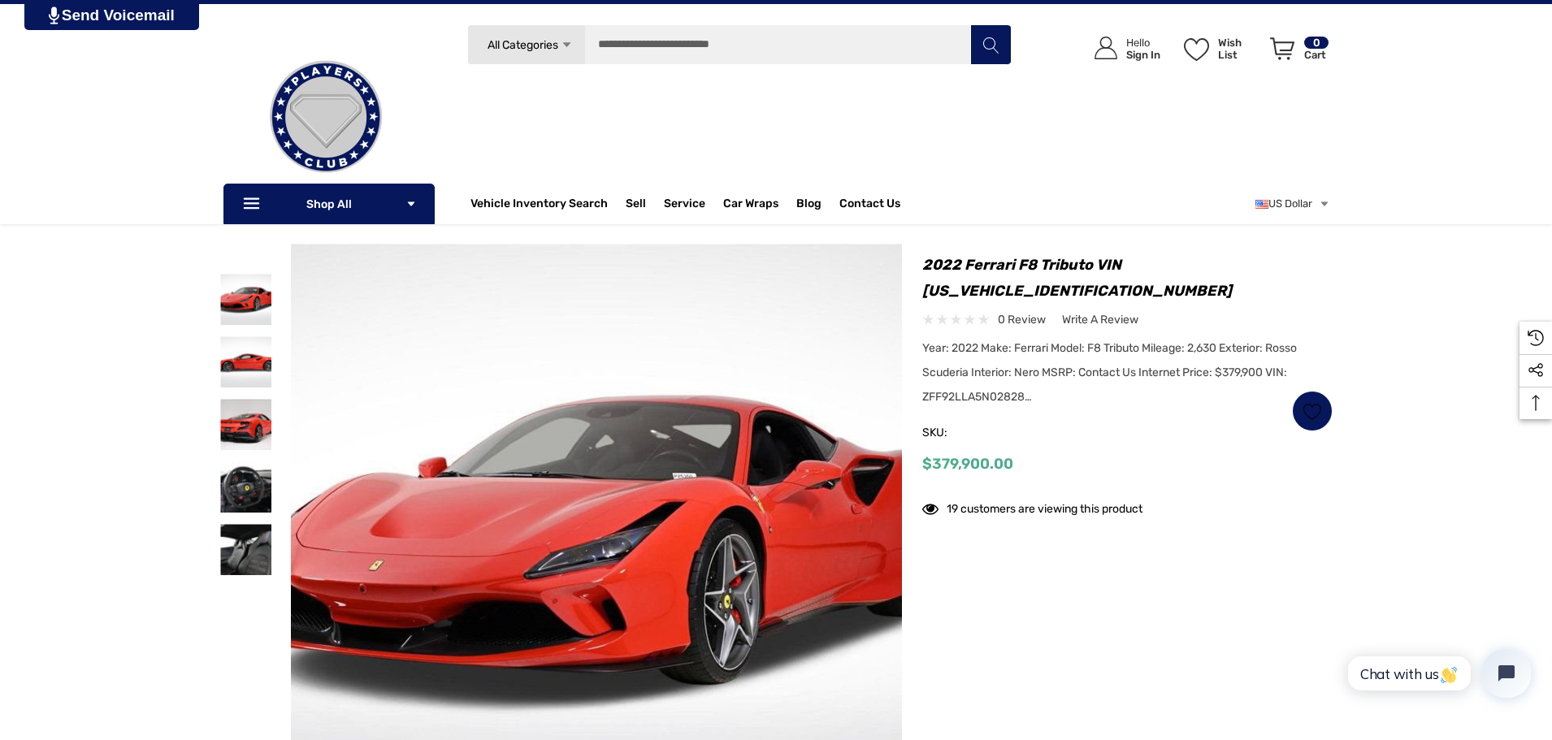
scroll to position [0, 0]
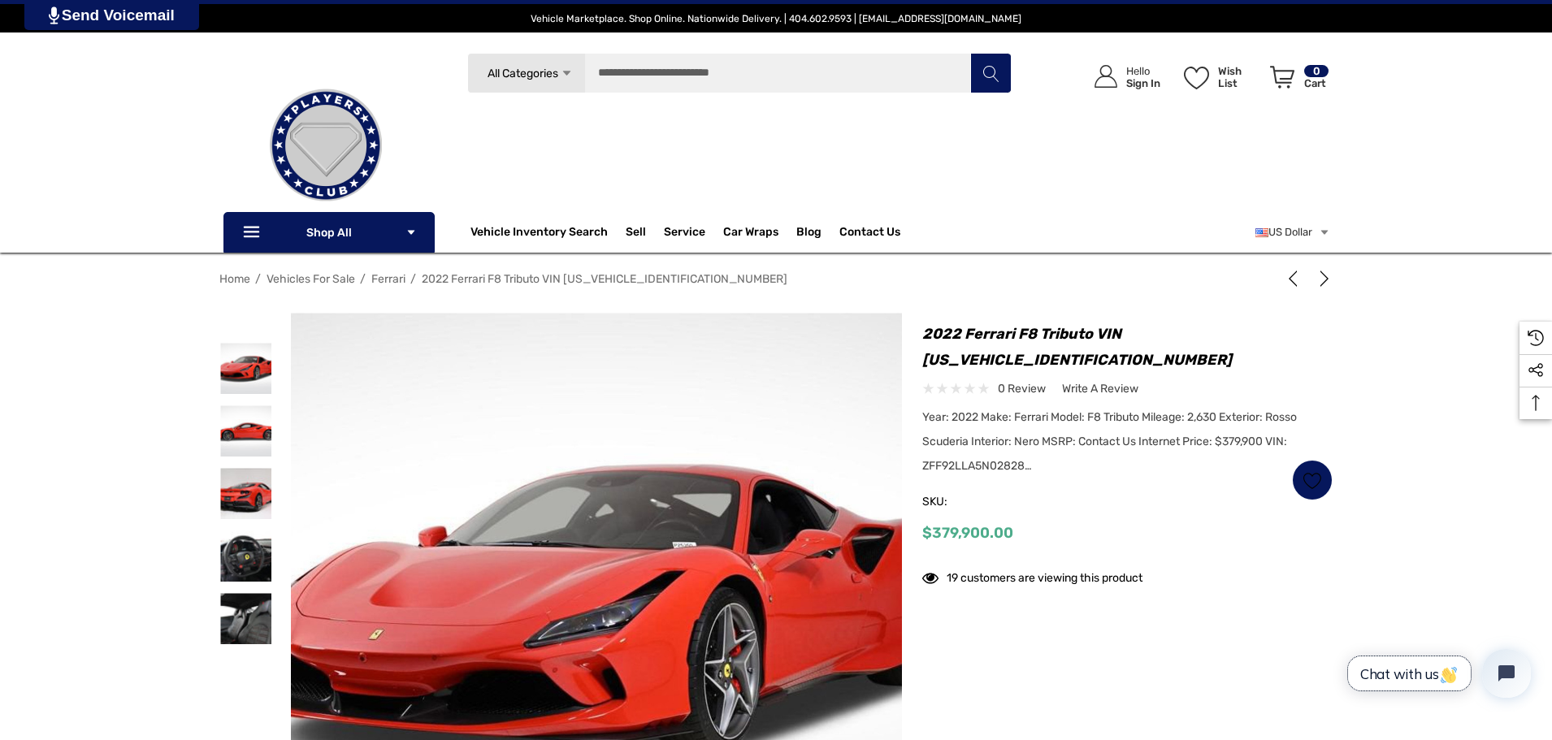
click at [1408, 678] on span "Chat with us" at bounding box center [1410, 674] width 98 height 17
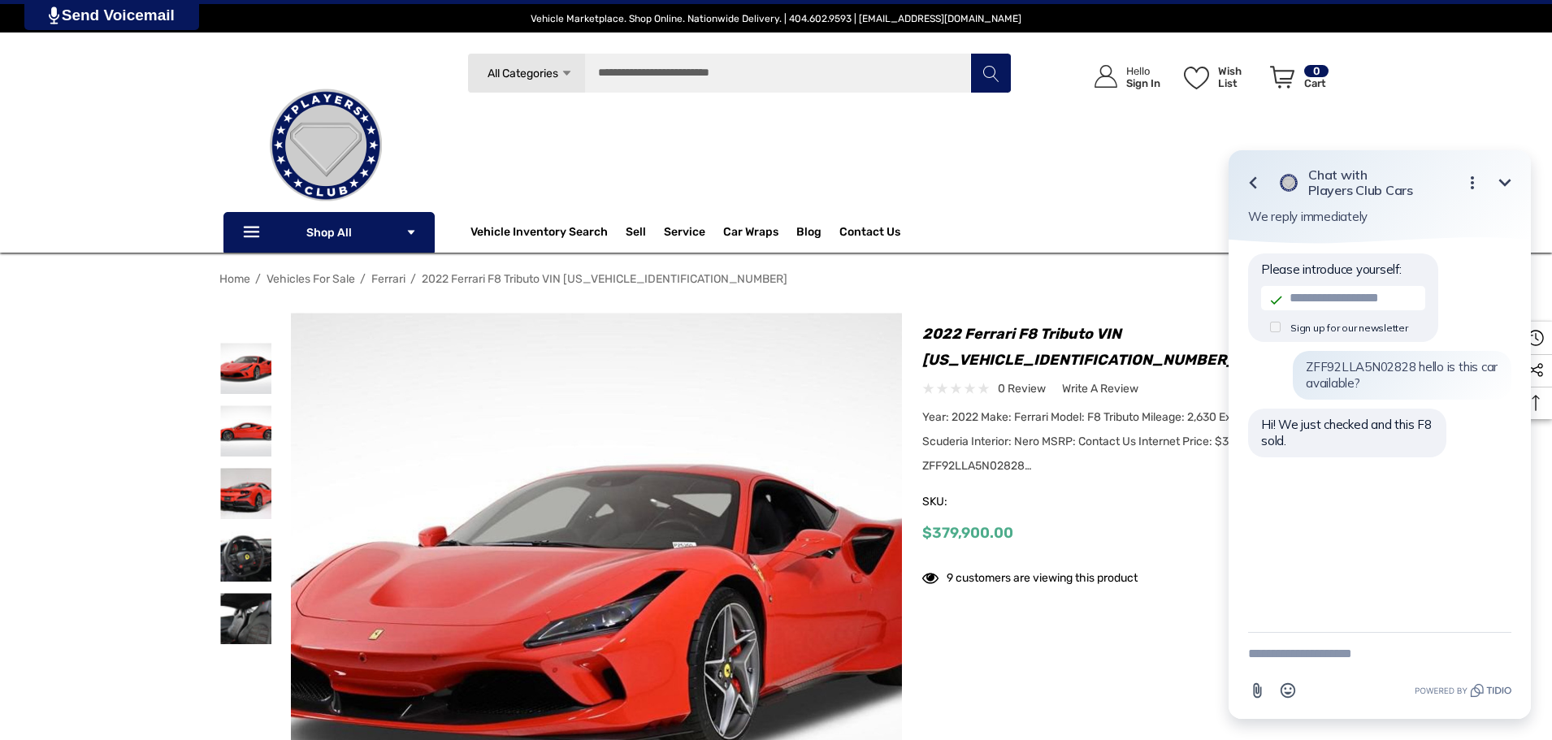
click at [1372, 656] on textarea "New message" at bounding box center [1379, 654] width 263 height 42
type textarea "*"
type textarea "**********"
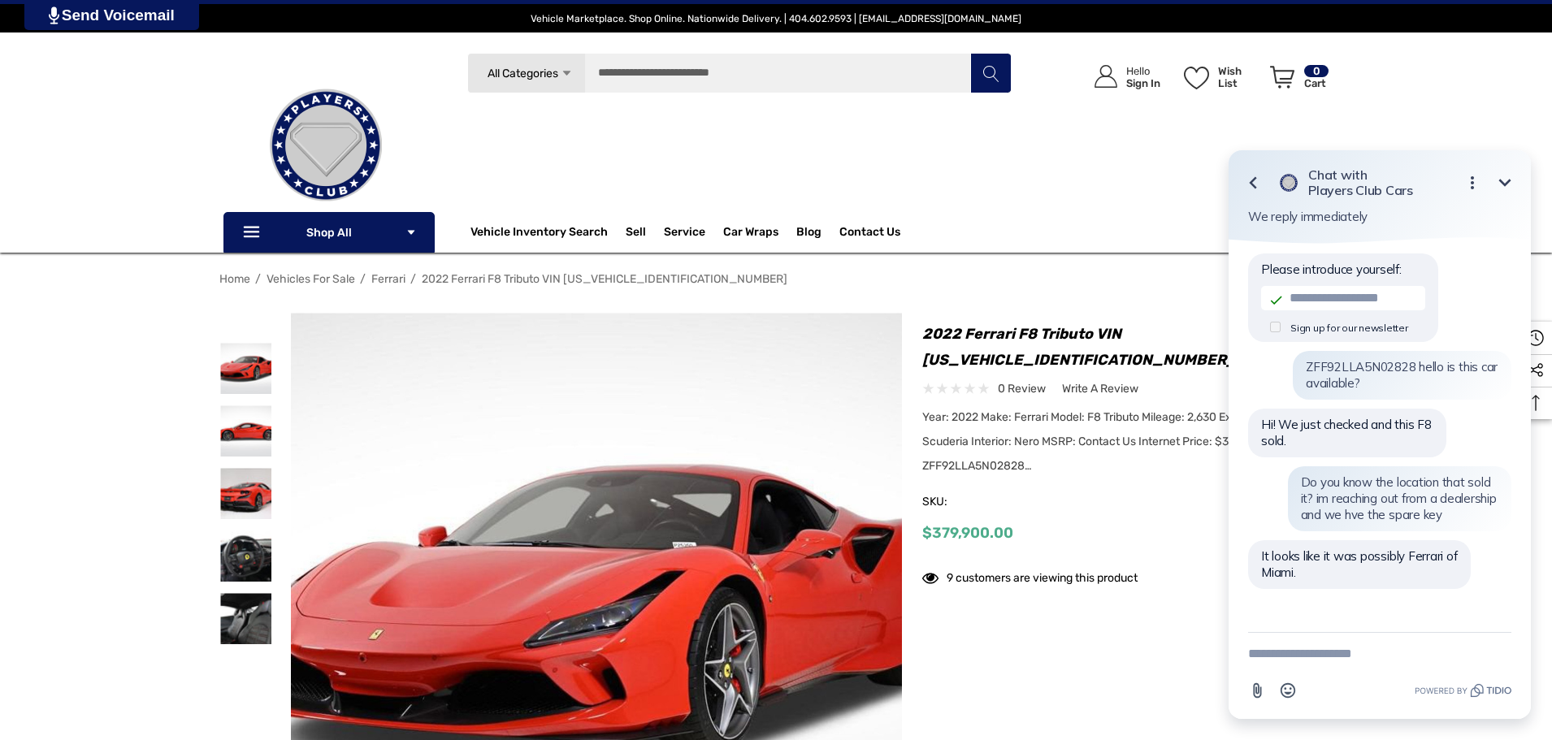
click at [1390, 671] on textarea "New message" at bounding box center [1379, 654] width 263 height 42
type textarea "*******"
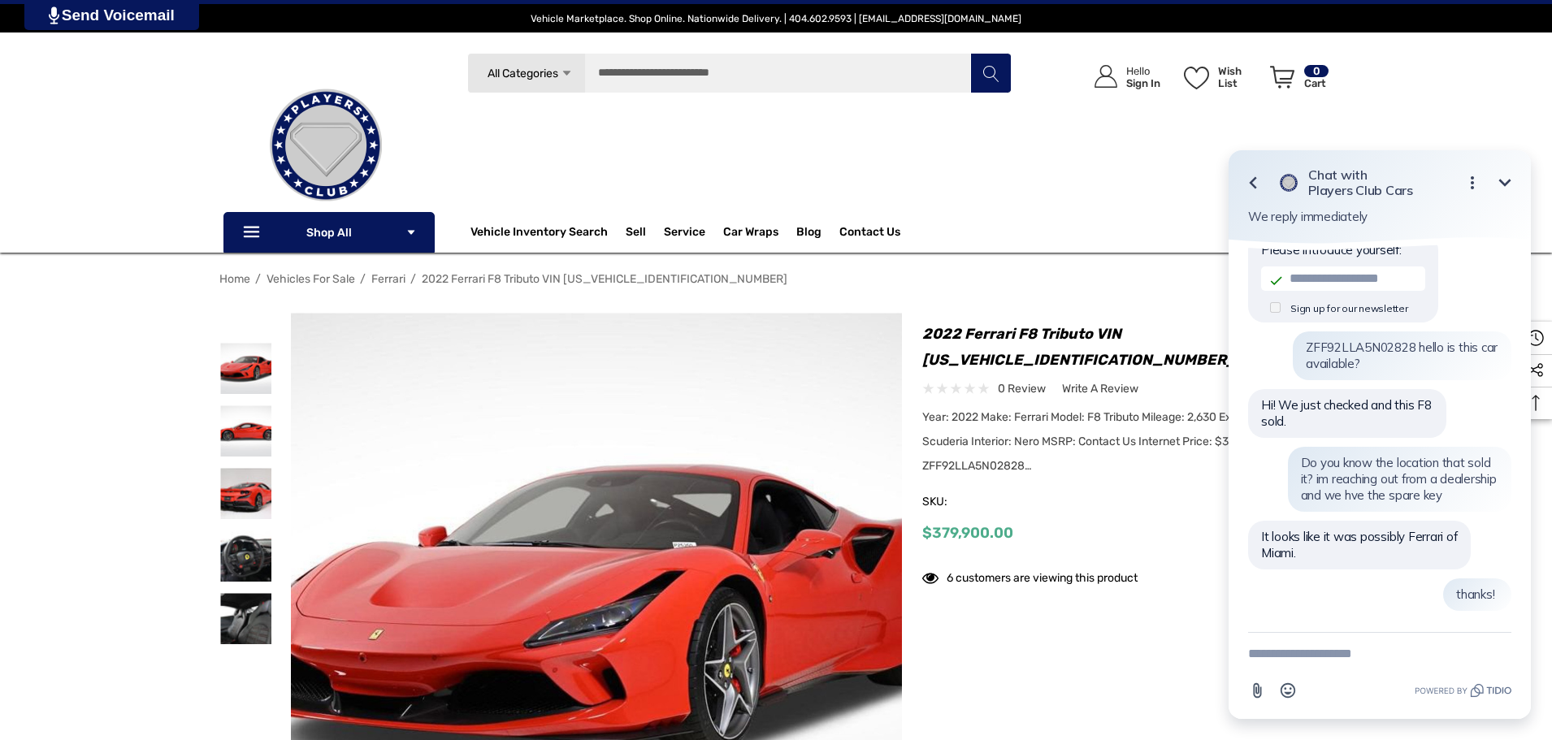
click at [1509, 171] on button "Minimize" at bounding box center [1505, 183] width 33 height 33
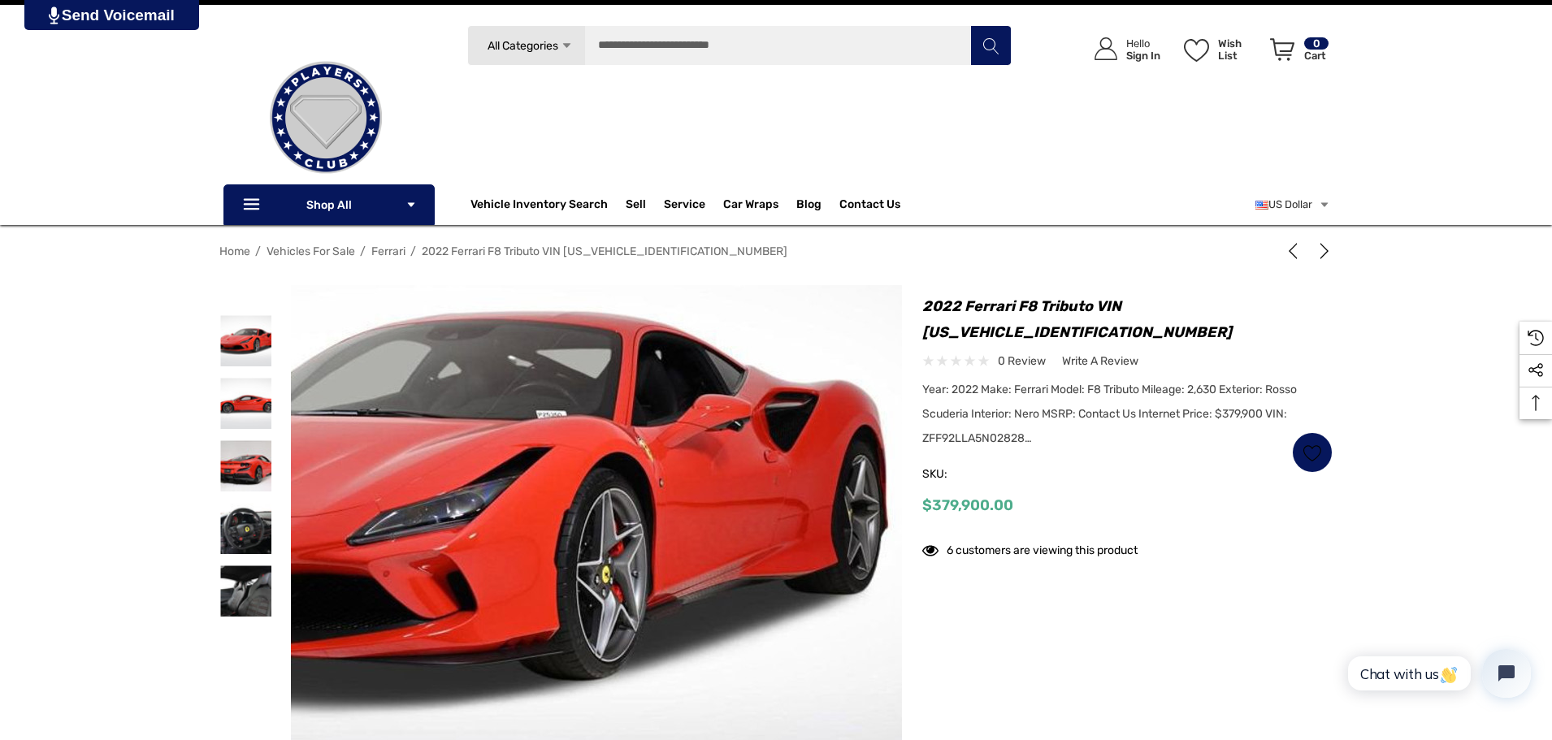
scroll to position [0, 0]
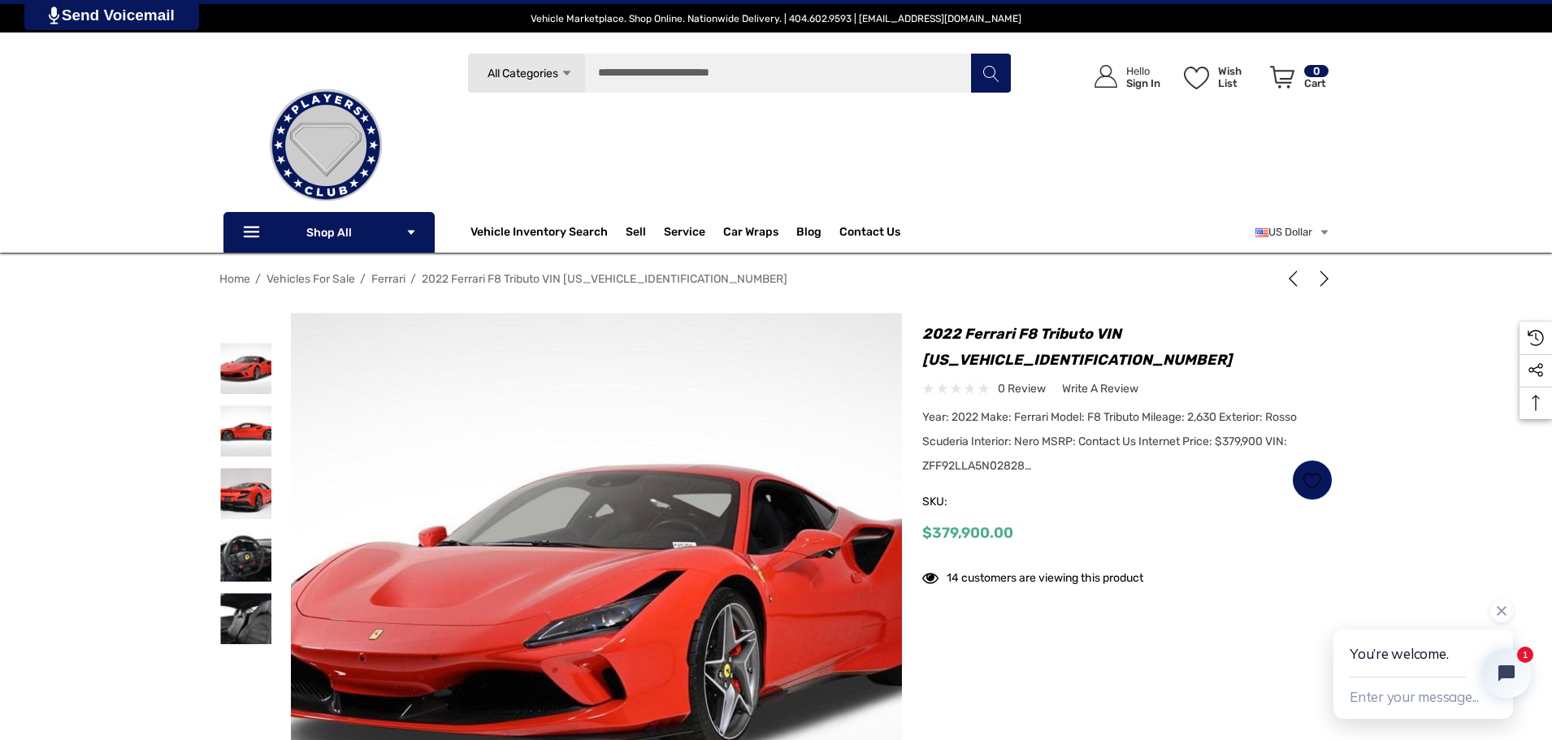
click at [1512, 602] on div at bounding box center [1424, 618] width 180 height 37
click at [1502, 610] on icon "Close chat widget" at bounding box center [1502, 611] width 10 height 10
